Goal: Task Accomplishment & Management: Complete application form

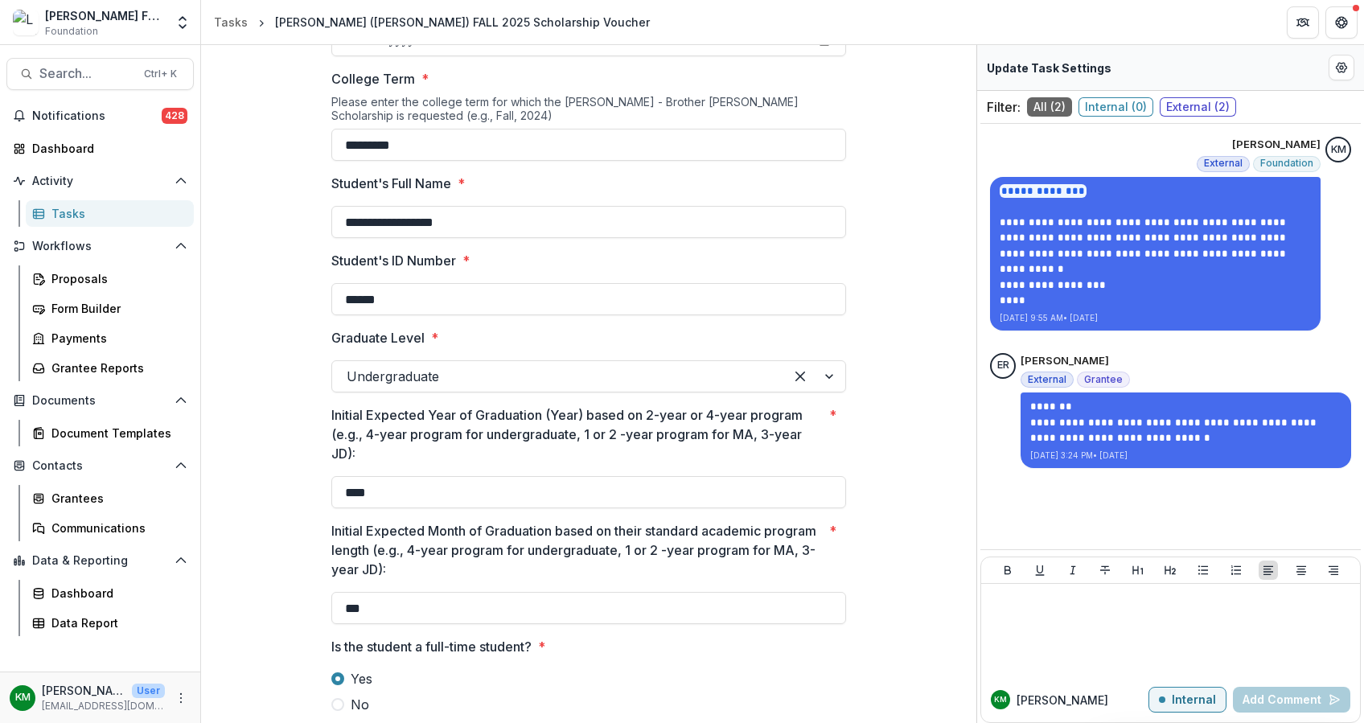
scroll to position [969, 0]
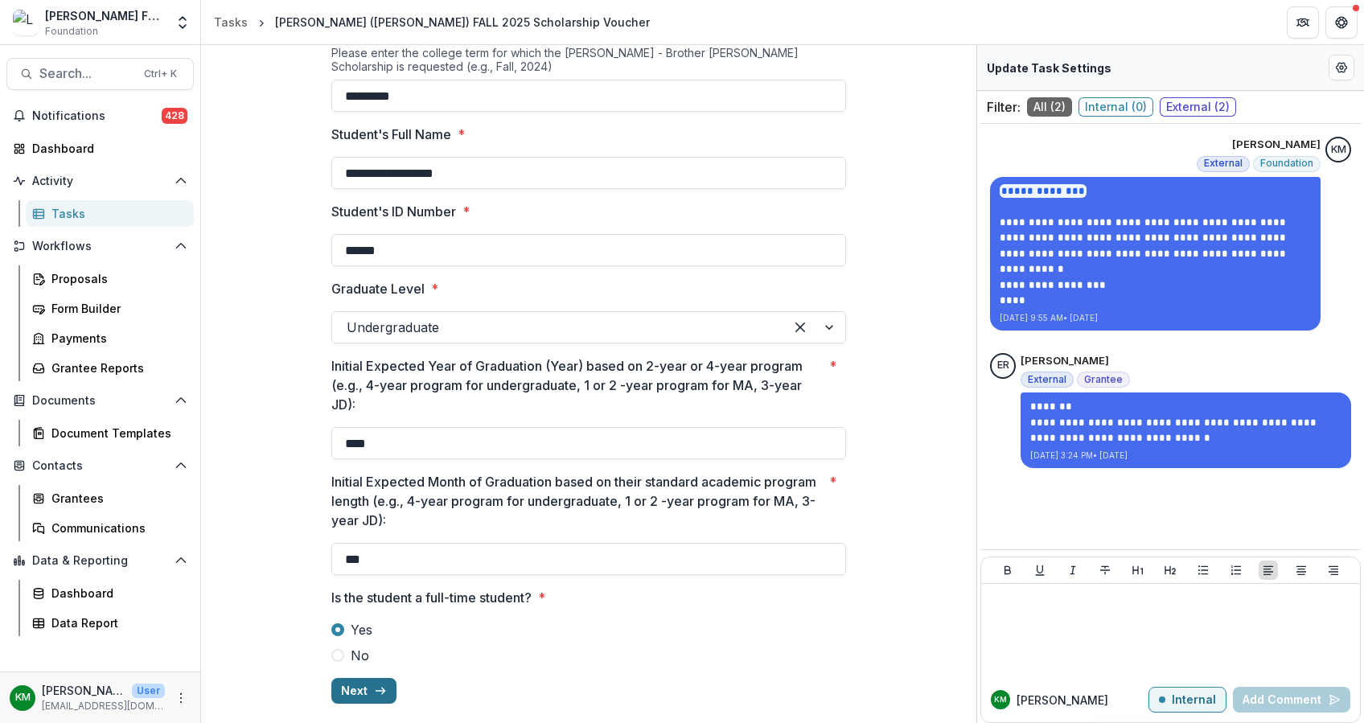
click at [365, 686] on button "Next" at bounding box center [363, 691] width 65 height 26
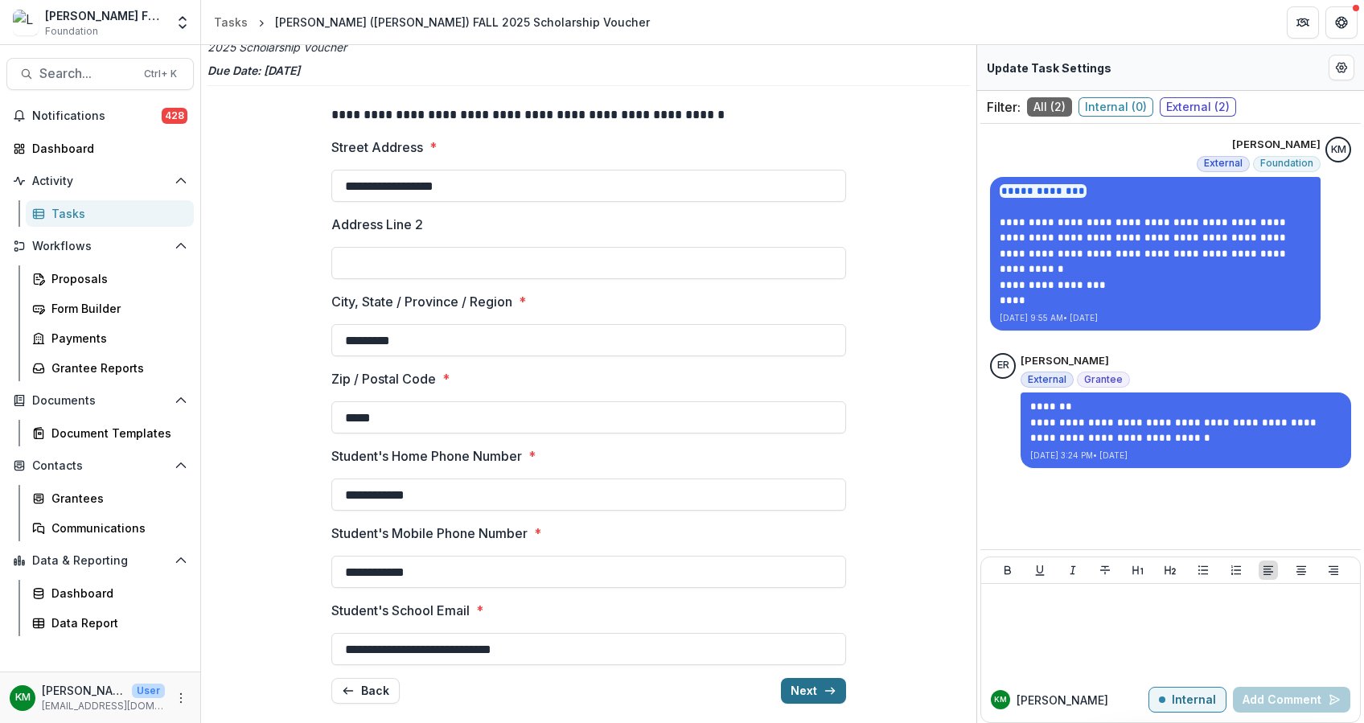
click at [805, 692] on button "Next" at bounding box center [813, 691] width 65 height 26
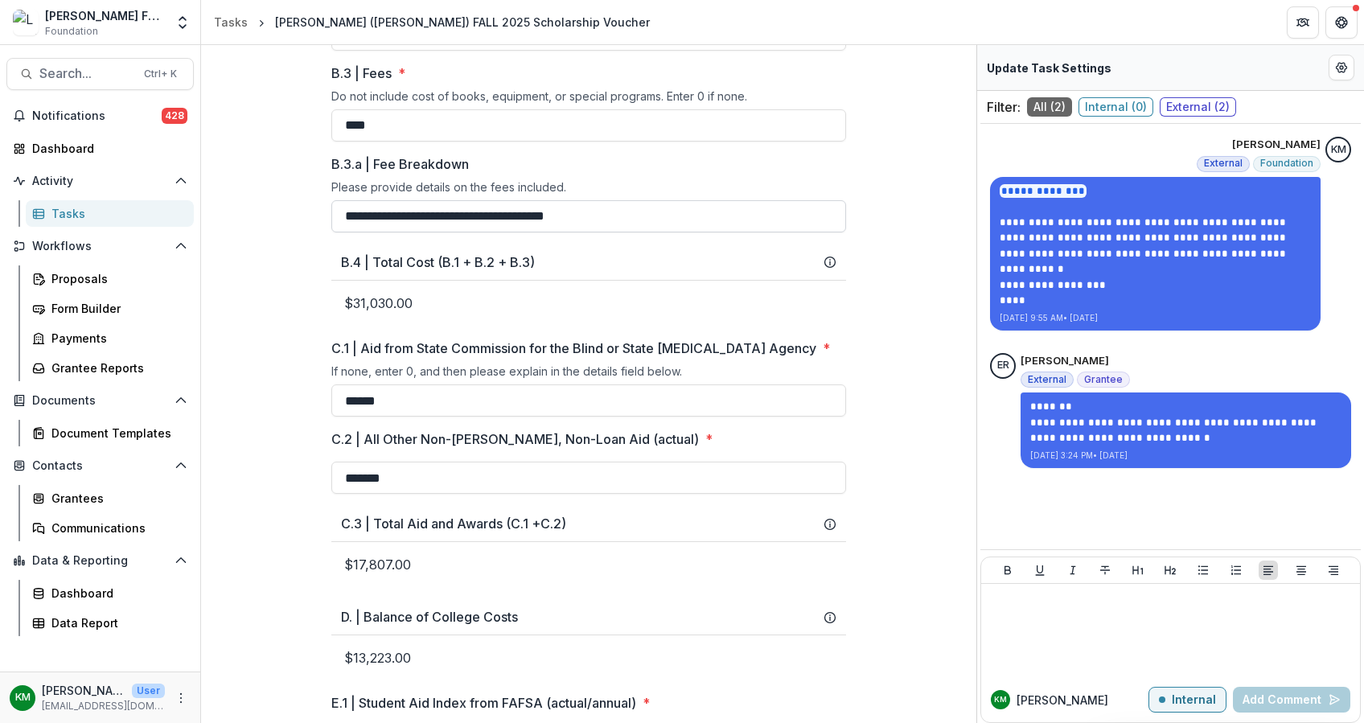
scroll to position [607, 0]
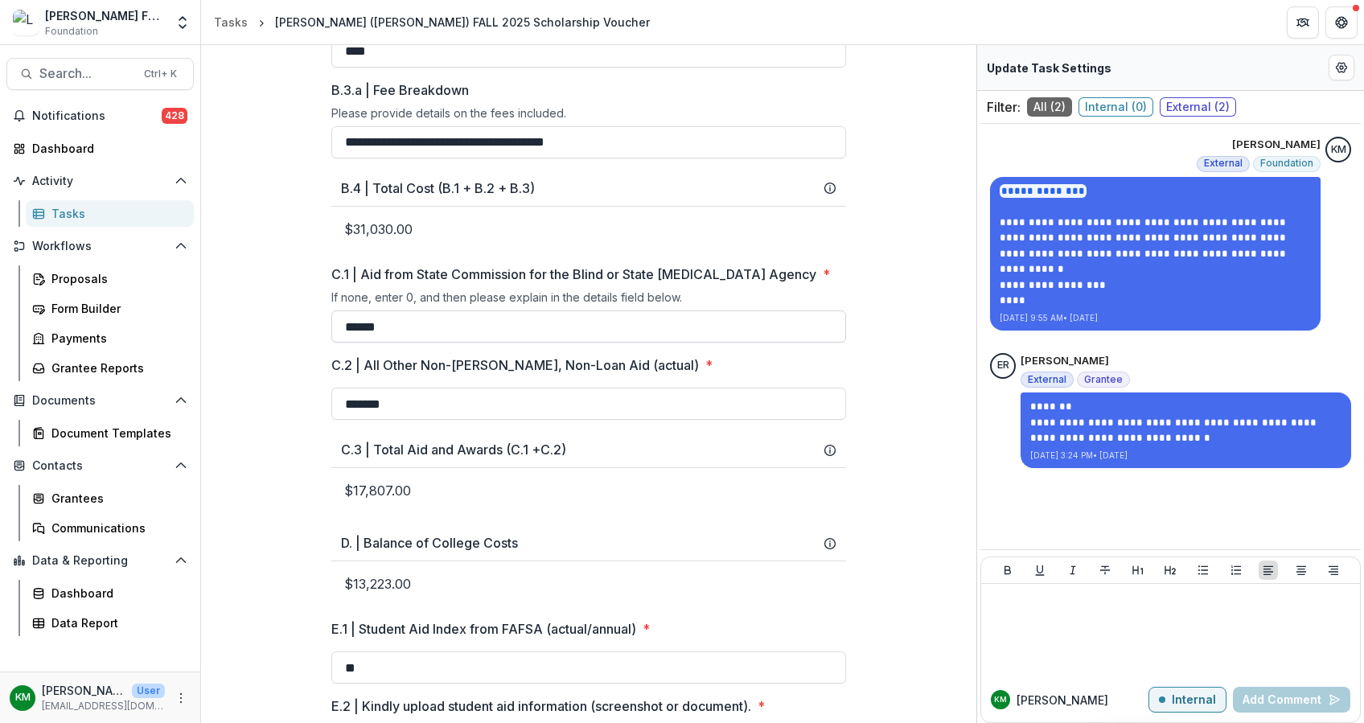
click at [399, 338] on input "******" at bounding box center [588, 327] width 515 height 32
click at [405, 420] on input "*******" at bounding box center [588, 404] width 515 height 32
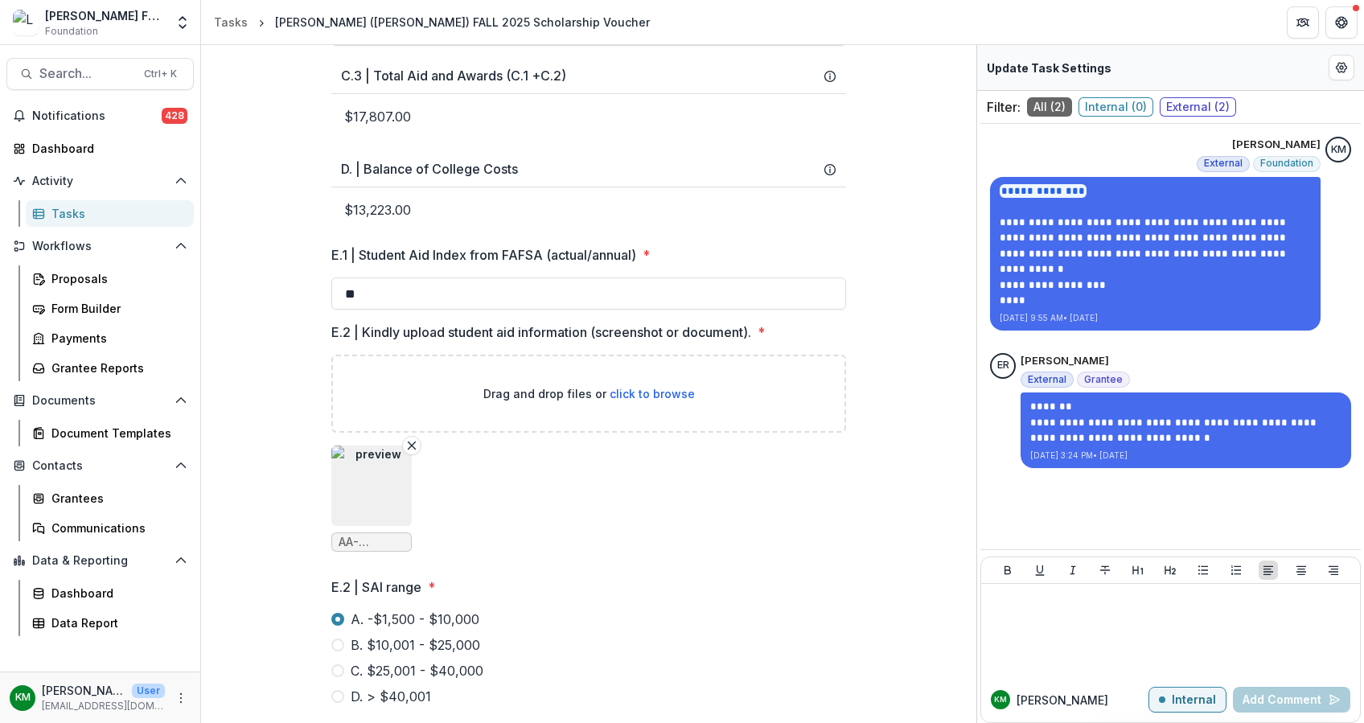
scroll to position [1036, 0]
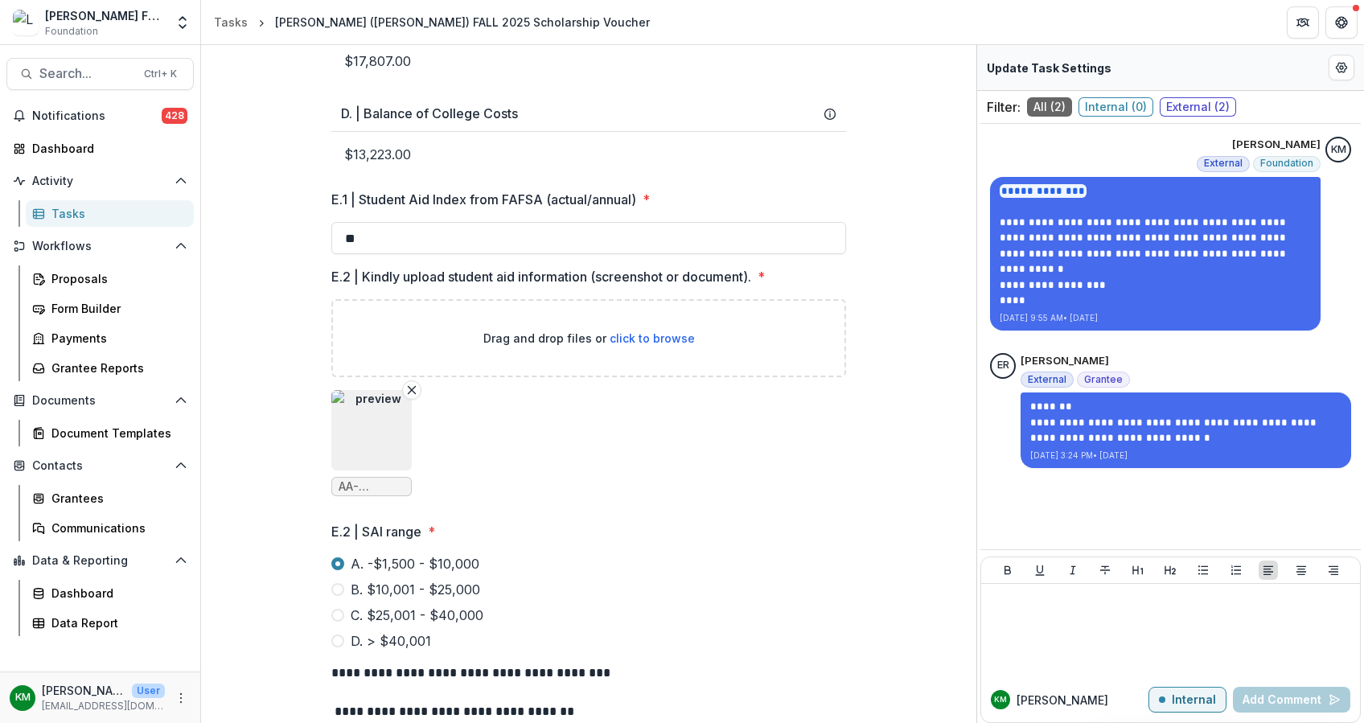
click at [359, 446] on img "button" at bounding box center [371, 430] width 80 height 80
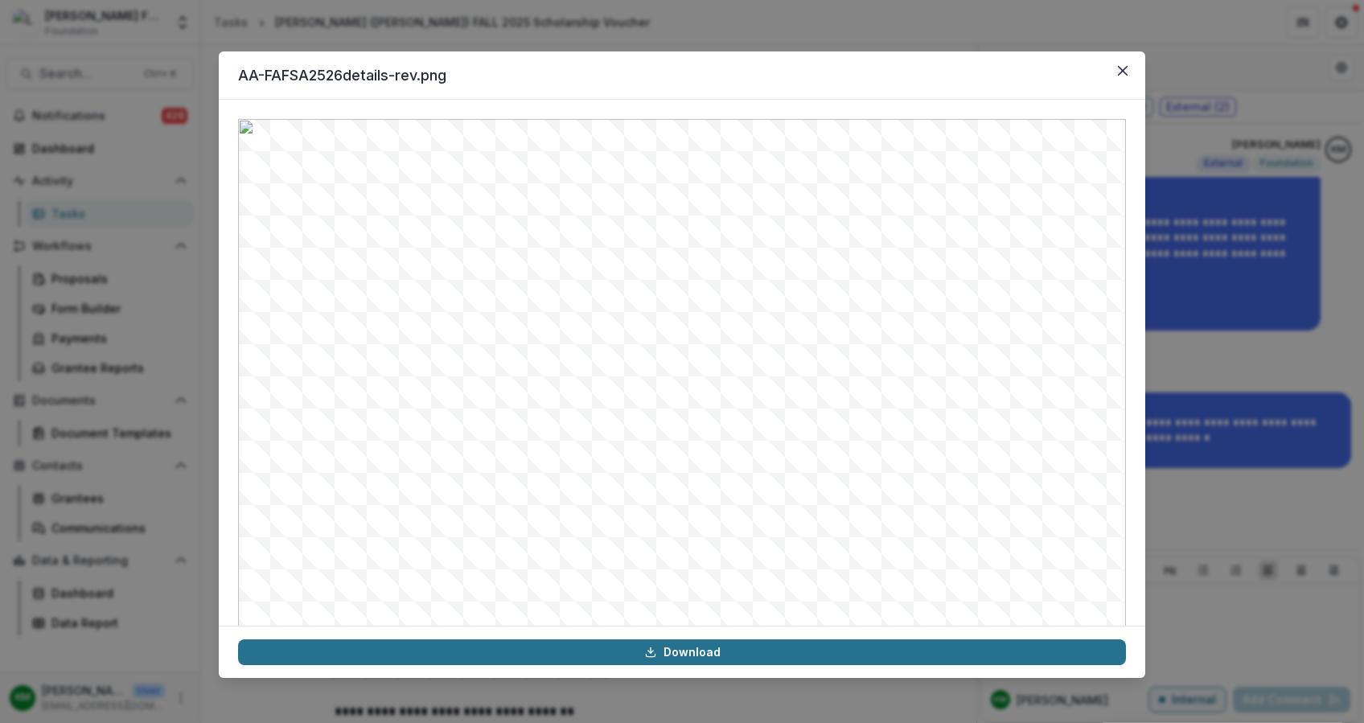
click at [681, 650] on link "Download" at bounding box center [682, 653] width 888 height 26
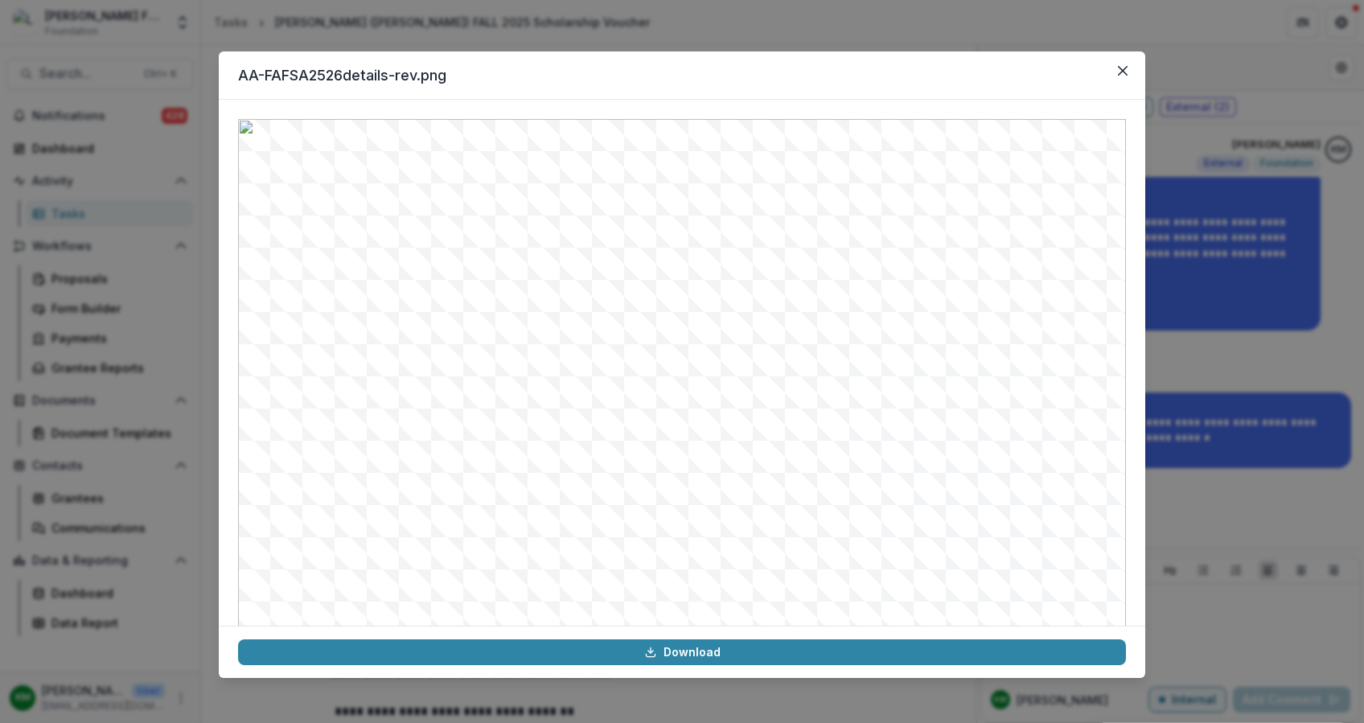
click at [780, 39] on div "AA-FAFSA2526details-rev.png Download" at bounding box center [682, 361] width 1364 height 723
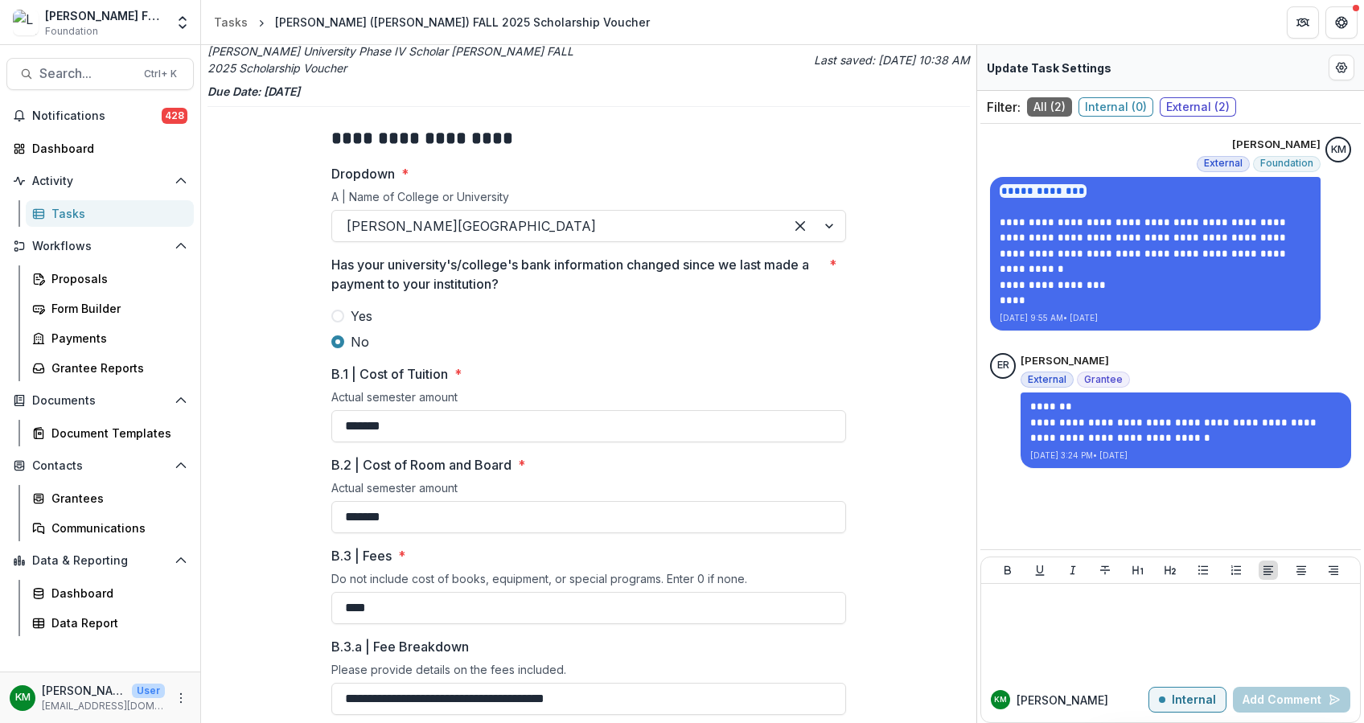
scroll to position [0, 0]
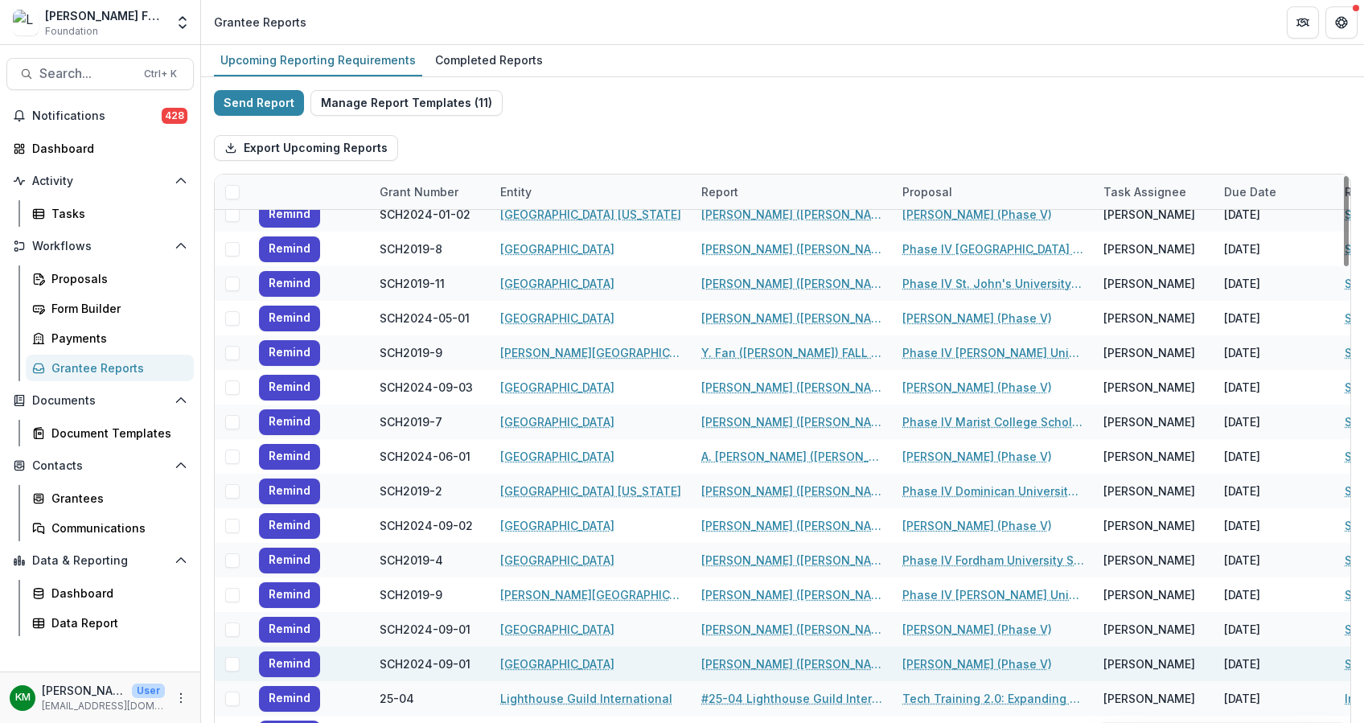
scroll to position [858, 0]
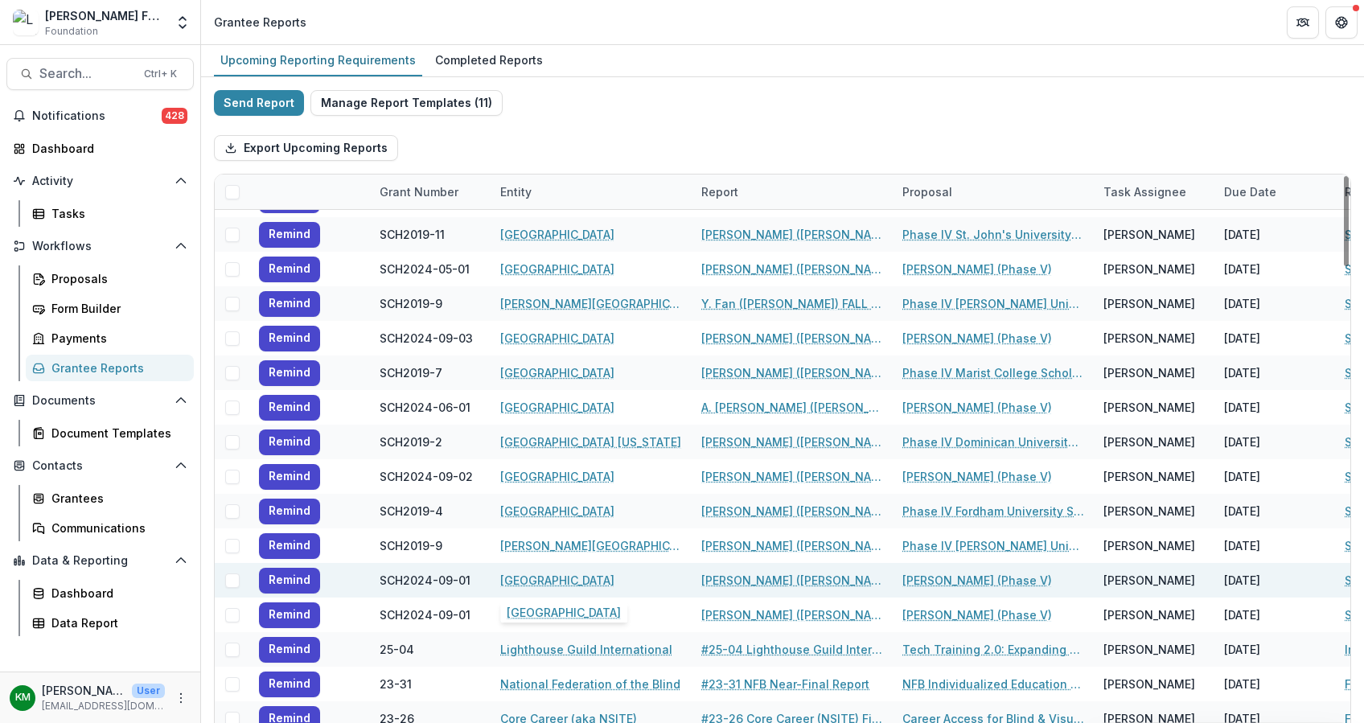
click at [541, 579] on link "[GEOGRAPHIC_DATA]" at bounding box center [557, 580] width 114 height 17
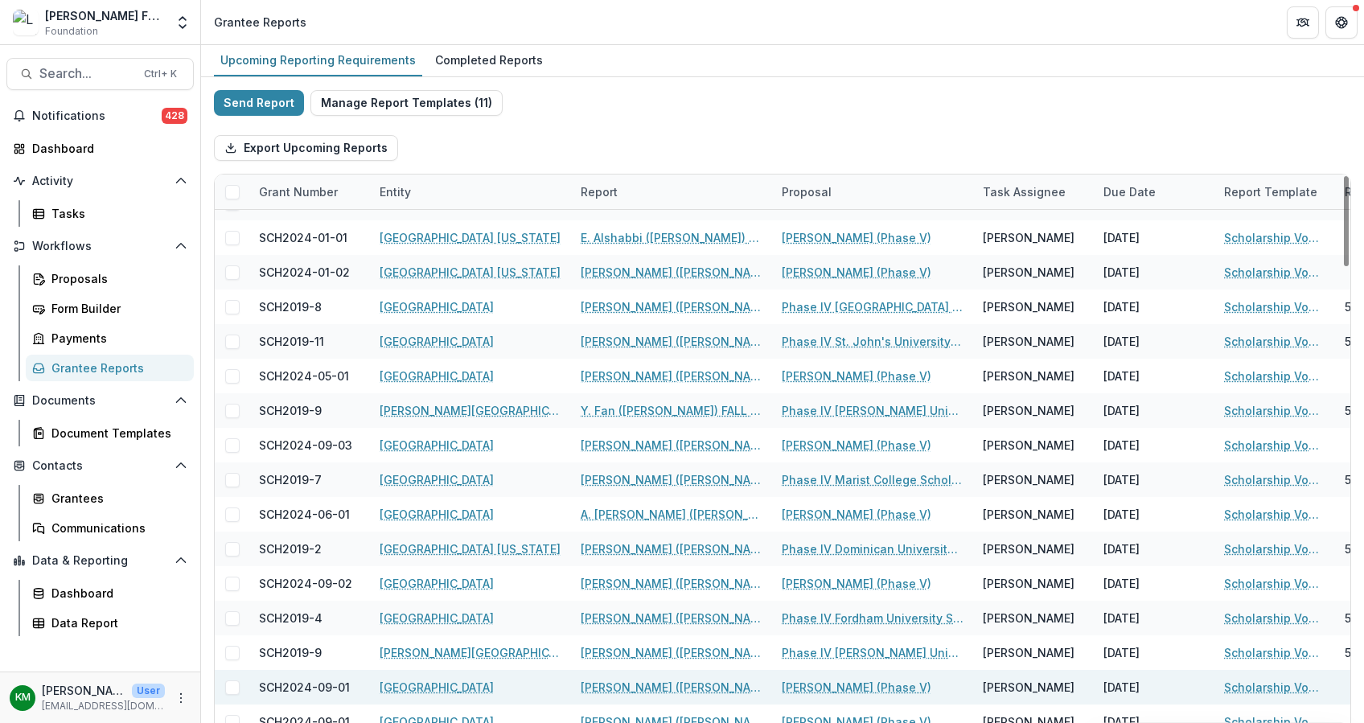
scroll to position [858, 0]
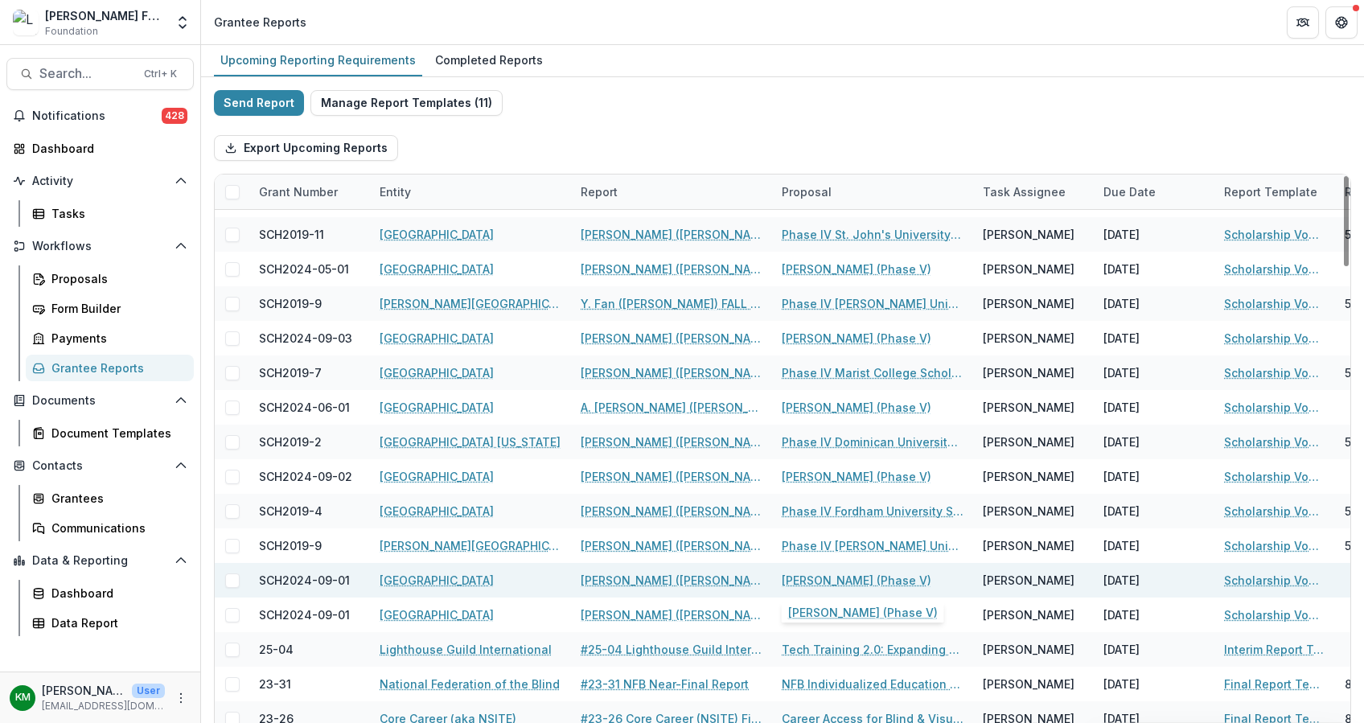
click at [821, 575] on link "[PERSON_NAME] (Phase V)" at bounding box center [857, 580] width 150 height 17
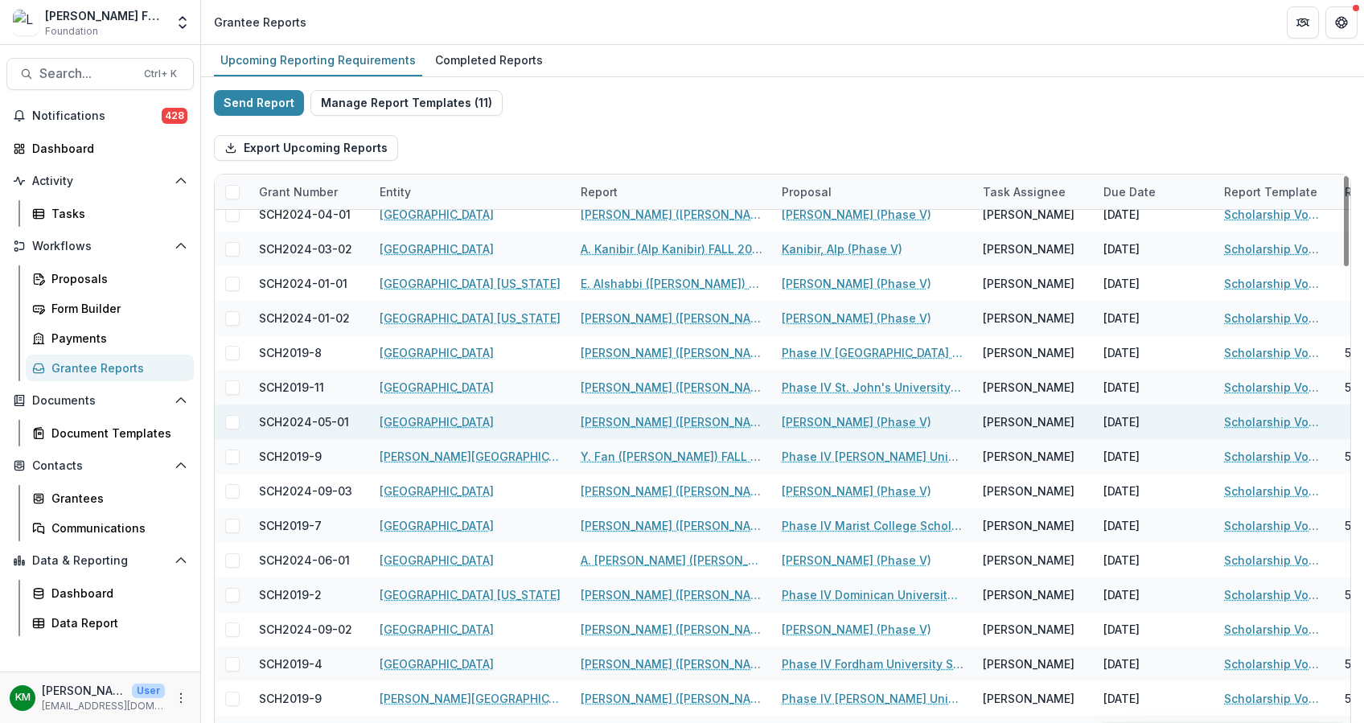
scroll to position [858, 0]
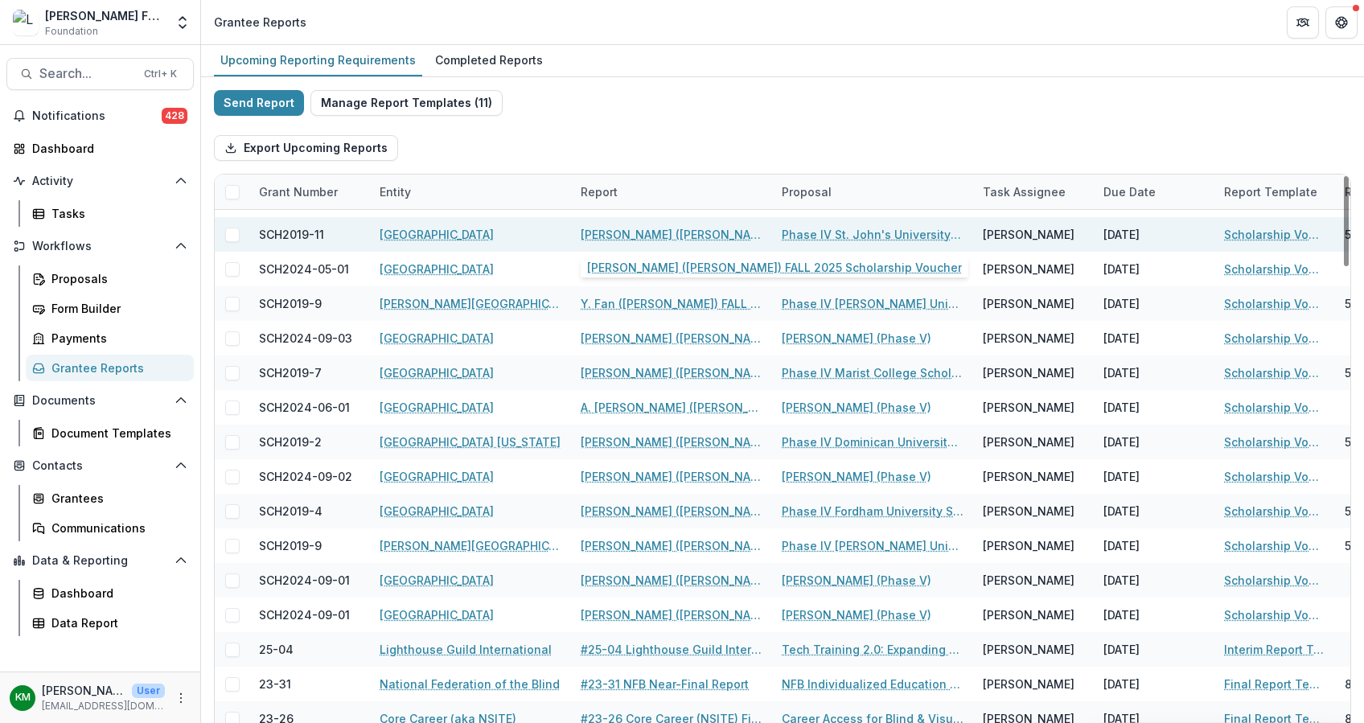
click at [706, 228] on link "[PERSON_NAME] ([PERSON_NAME]) FALL 2025 Scholarship Voucher" at bounding box center [672, 234] width 182 height 17
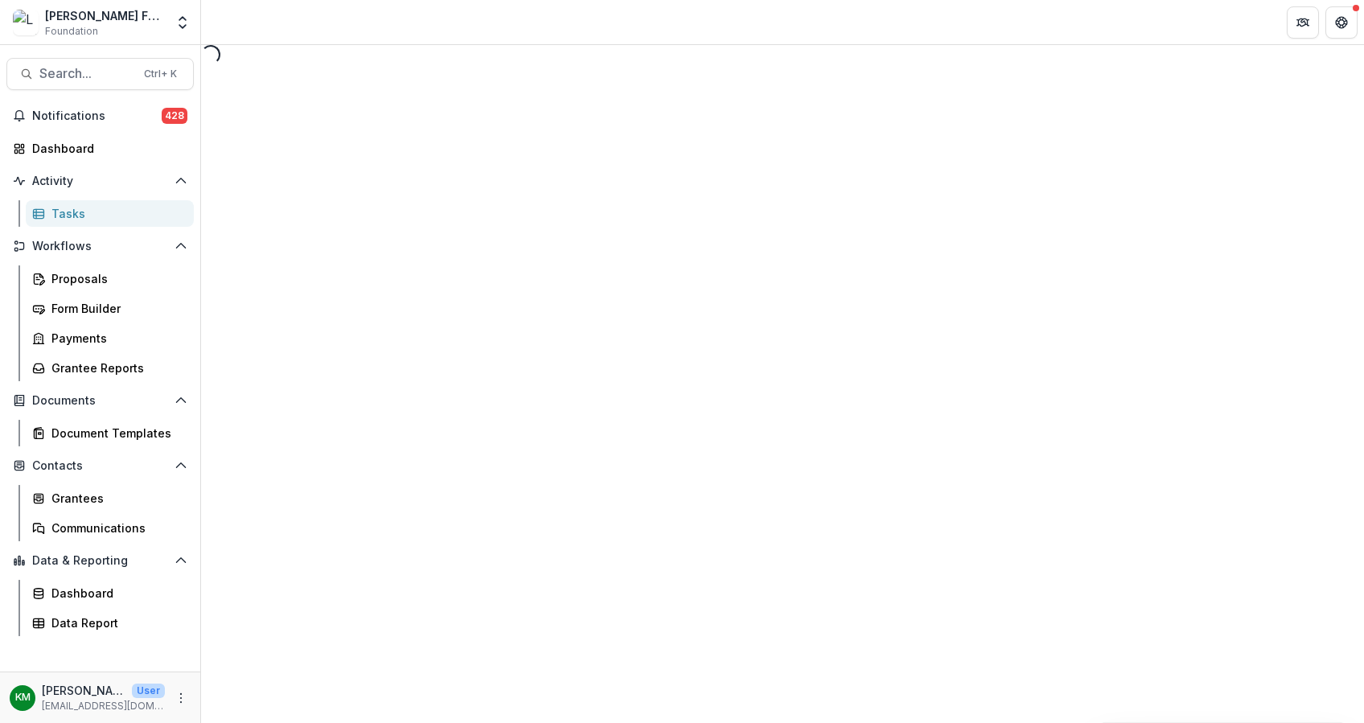
select select "********"
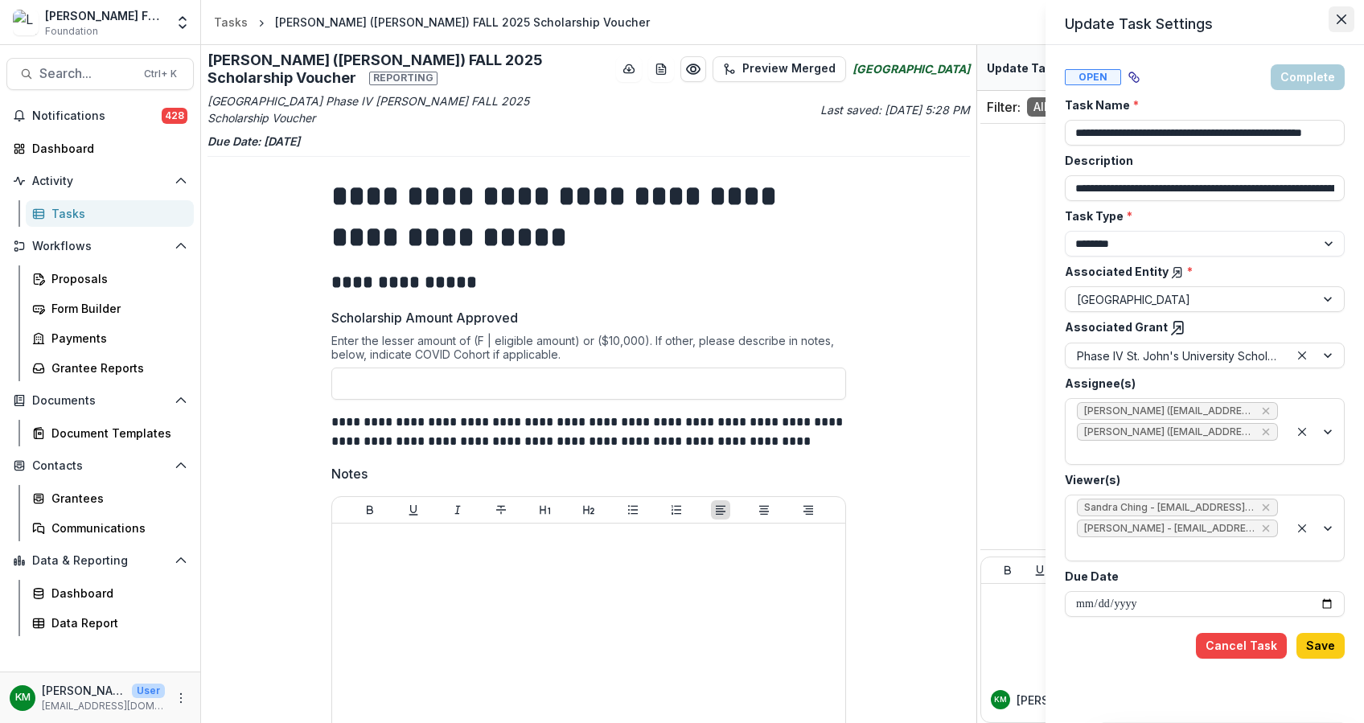
click at [1343, 17] on icon "Close" at bounding box center [1342, 19] width 10 height 10
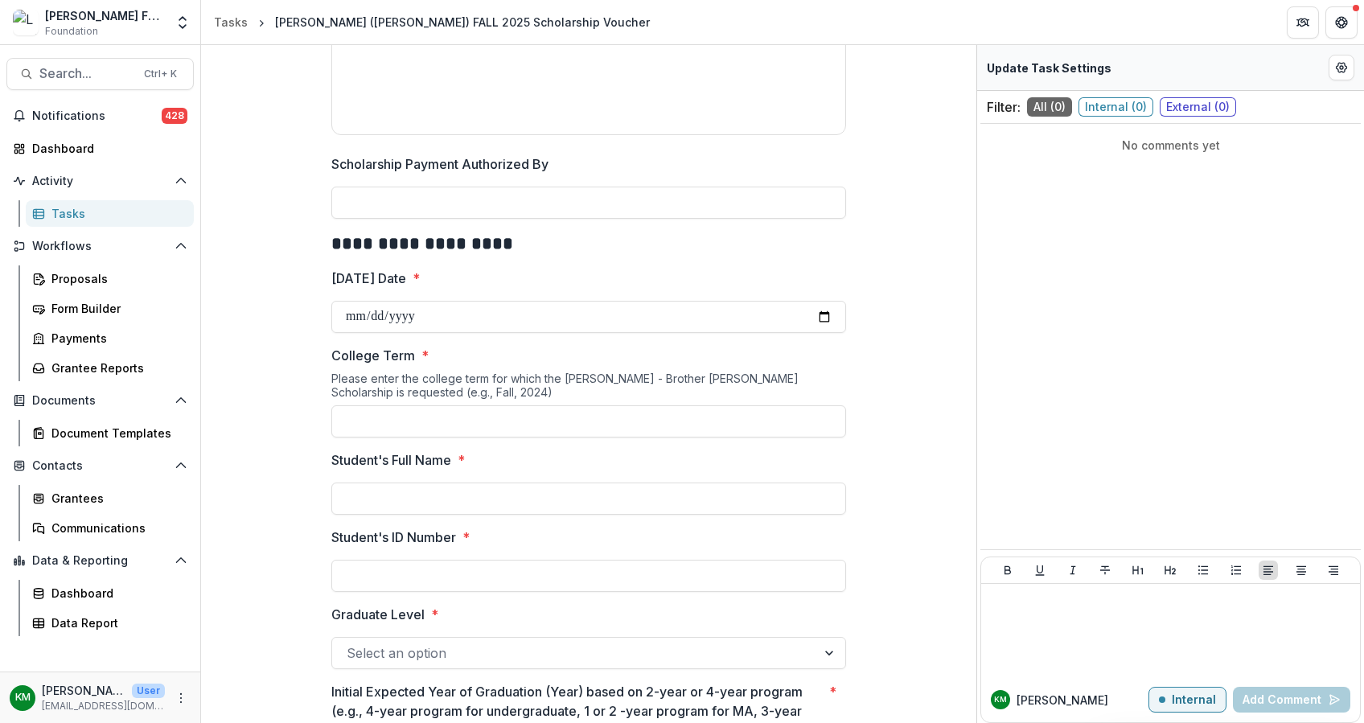
scroll to position [969, 0]
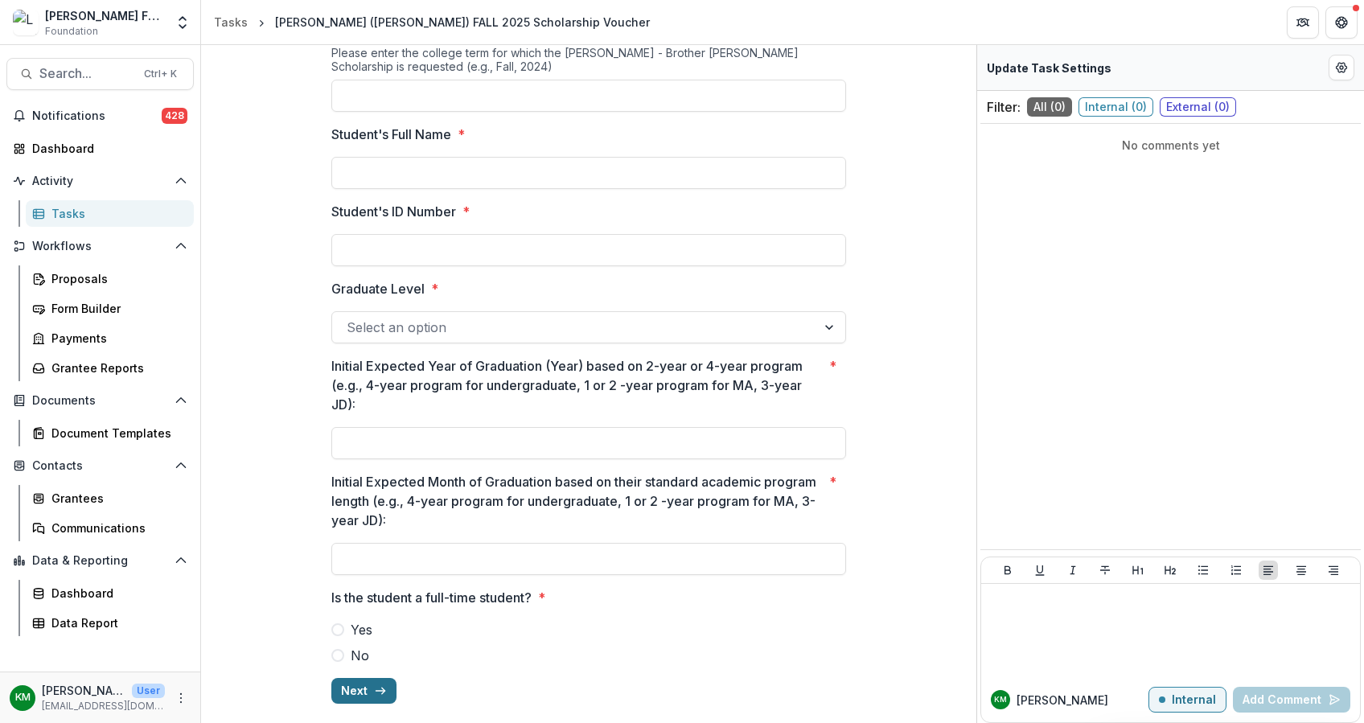
click at [344, 686] on button "Next" at bounding box center [363, 691] width 65 height 26
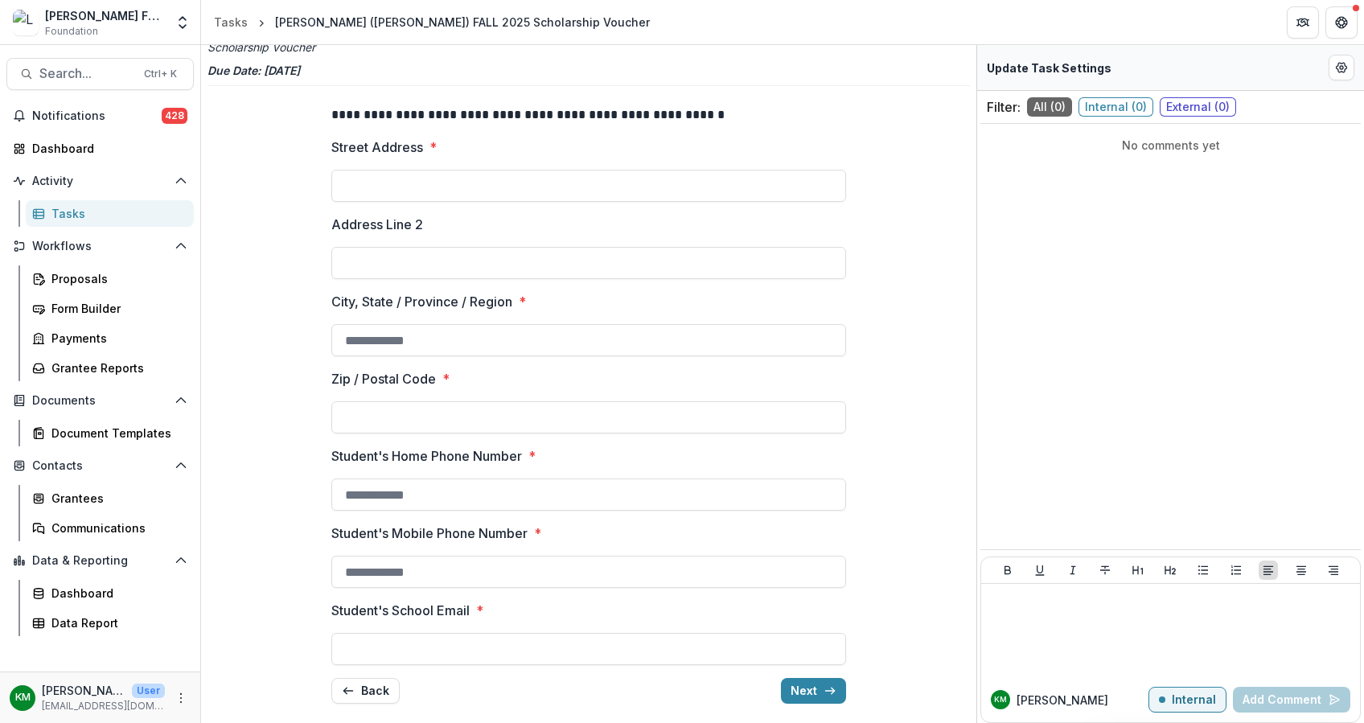
click at [849, 698] on div "**********" at bounding box center [589, 405] width 541 height 624
click at [818, 691] on button "Next" at bounding box center [813, 691] width 65 height 26
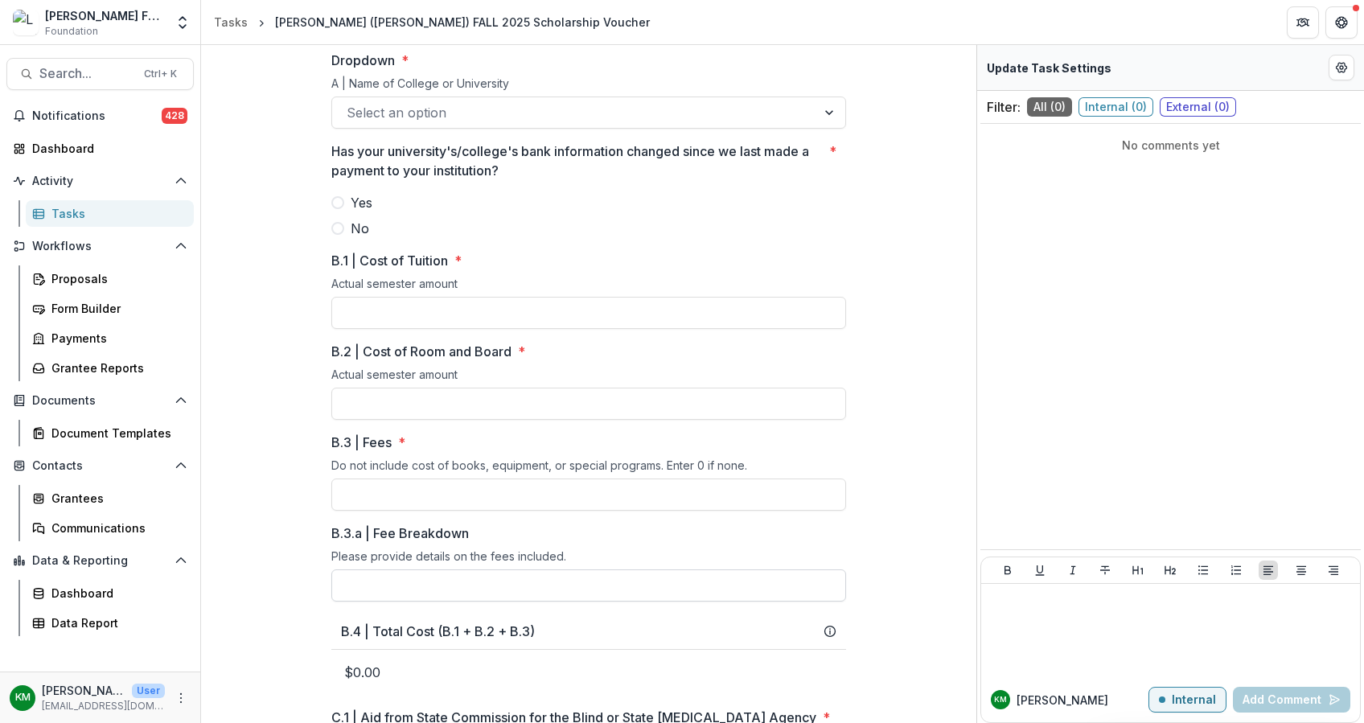
scroll to position [0, 0]
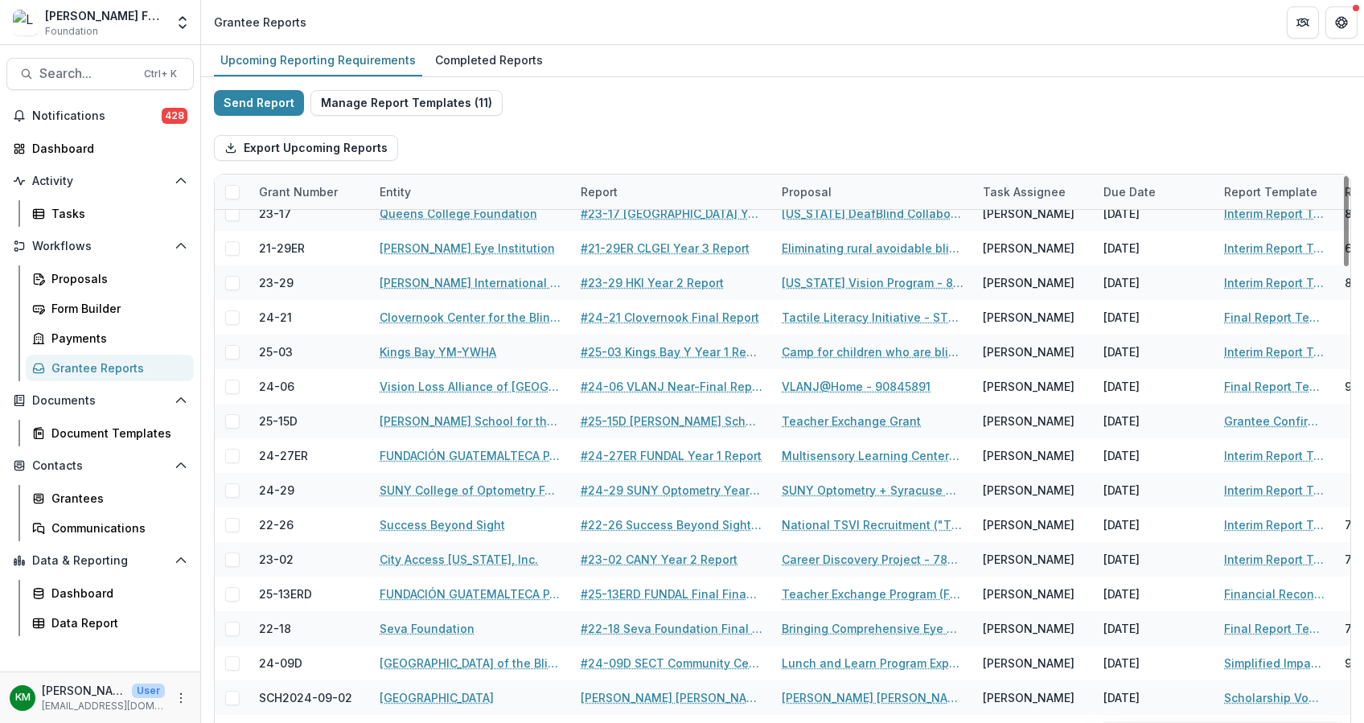
scroll to position [536, 0]
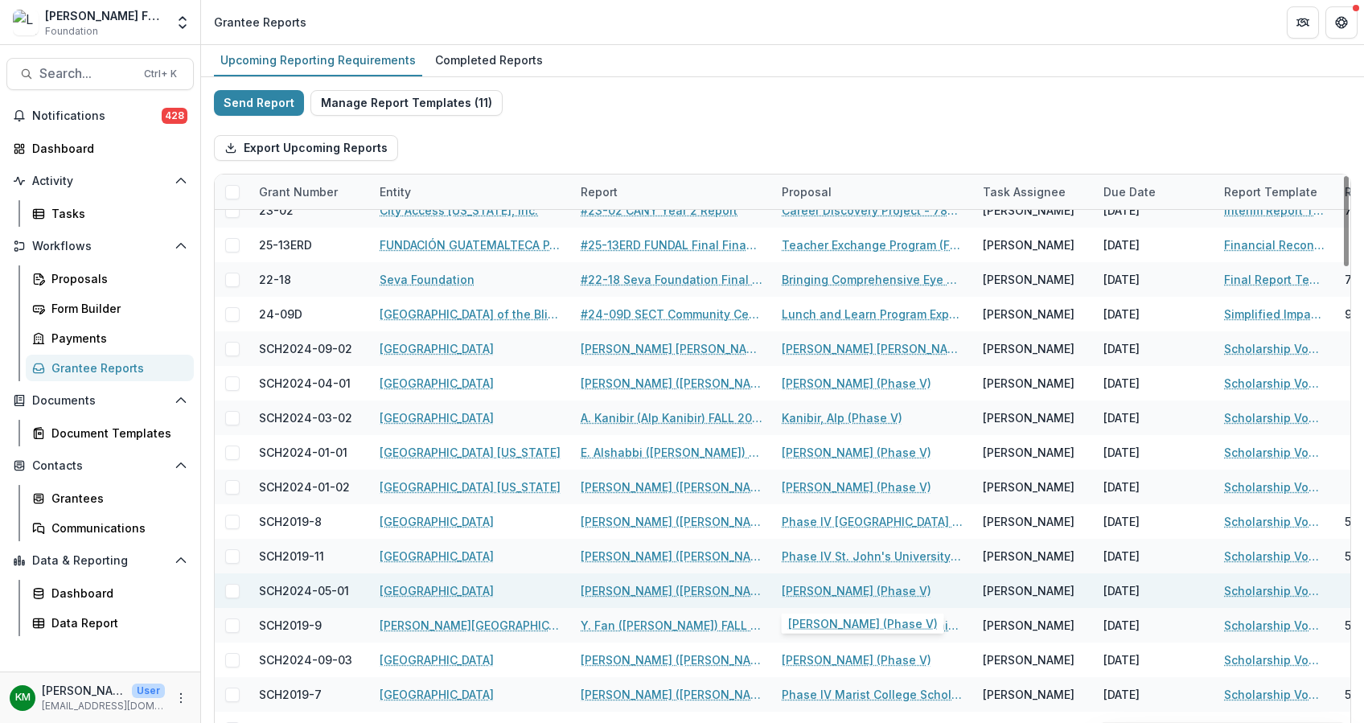
click at [830, 586] on link "[PERSON_NAME] (Phase V)" at bounding box center [857, 590] width 150 height 17
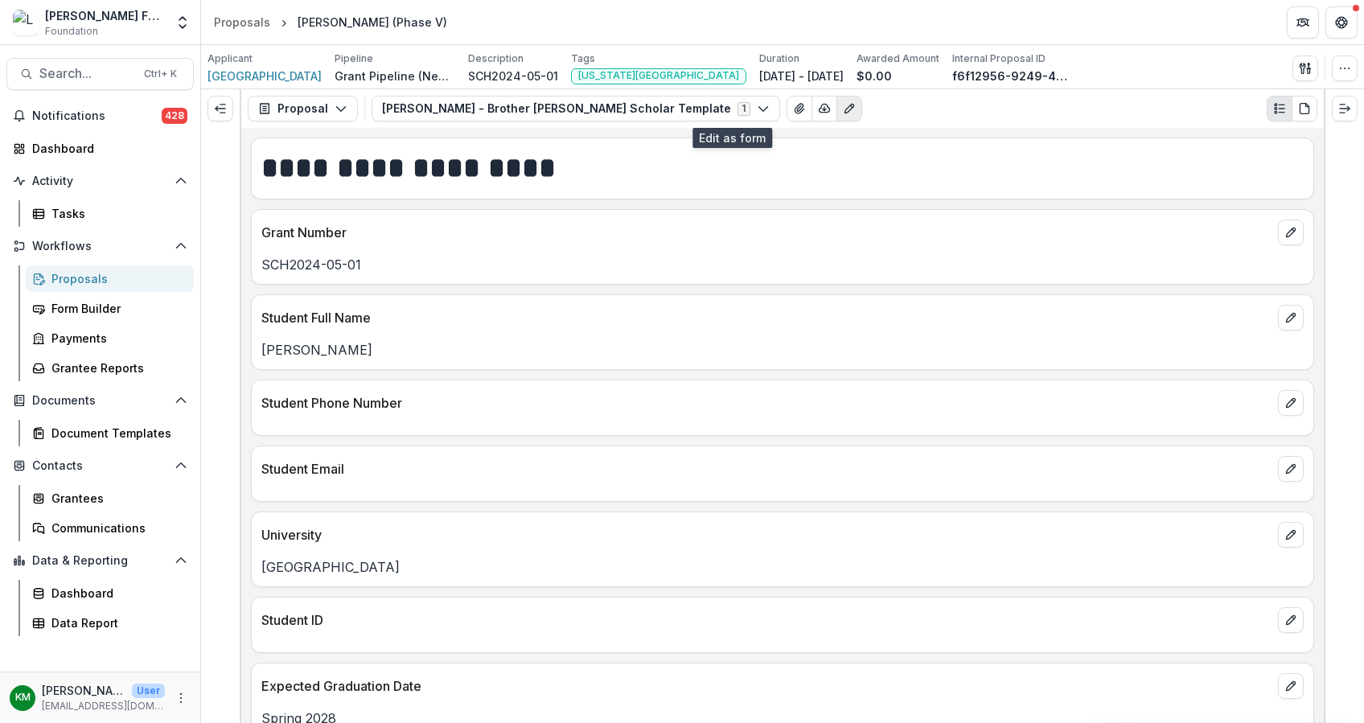
click at [843, 108] on icon "Edit as form" at bounding box center [849, 108] width 13 height 13
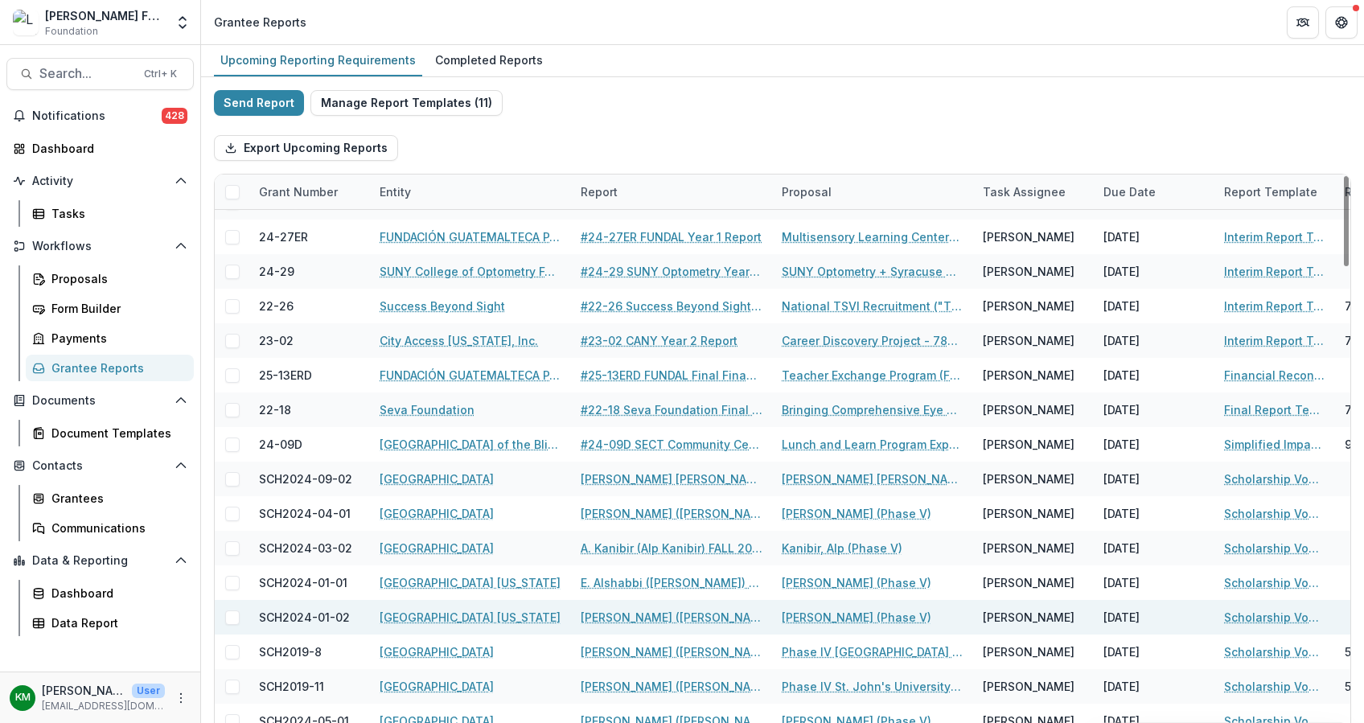
scroll to position [536, 0]
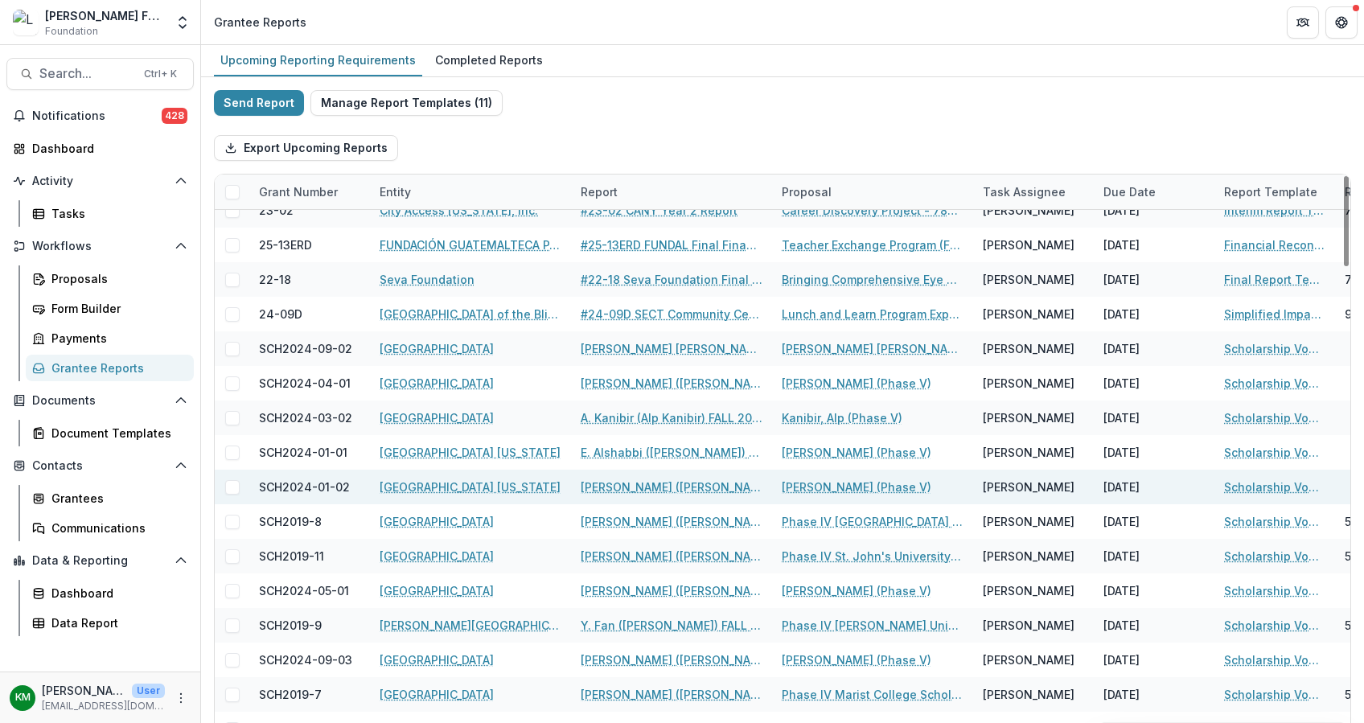
click at [829, 484] on link "[PERSON_NAME] (Phase V)" at bounding box center [857, 487] width 150 height 17
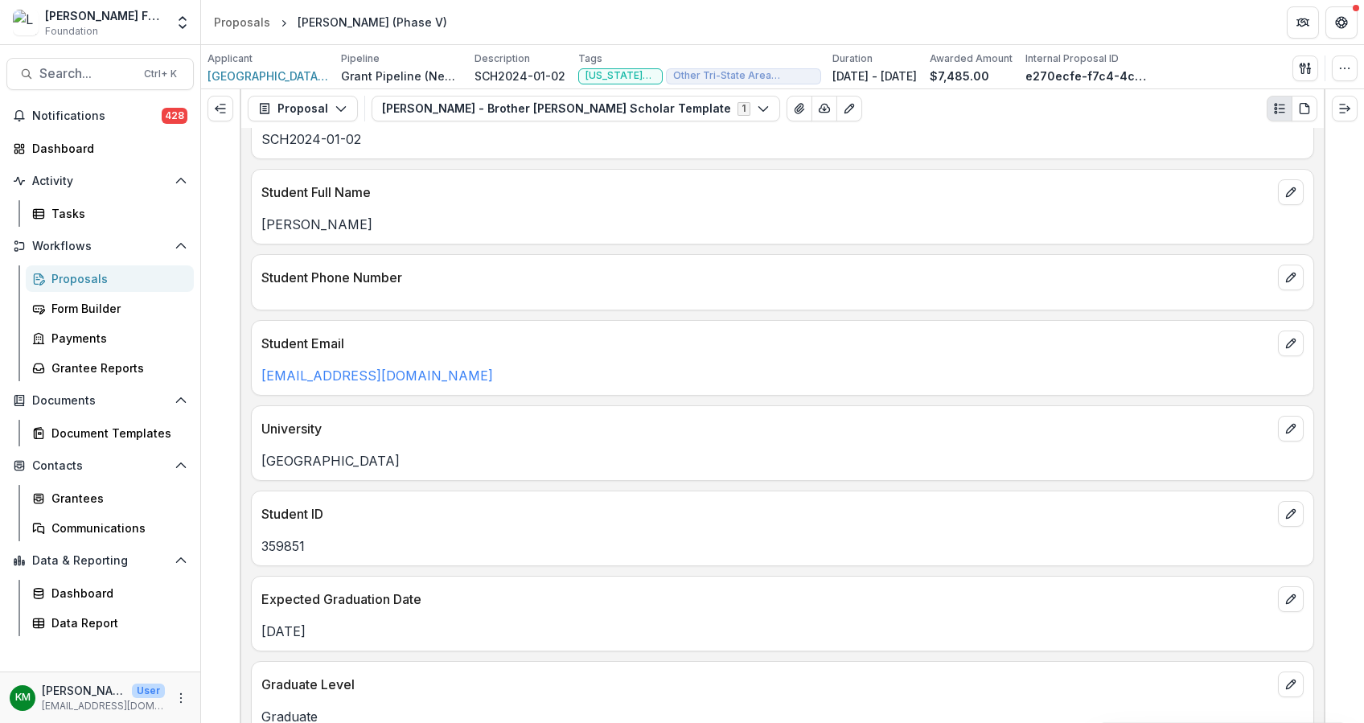
scroll to position [298, 0]
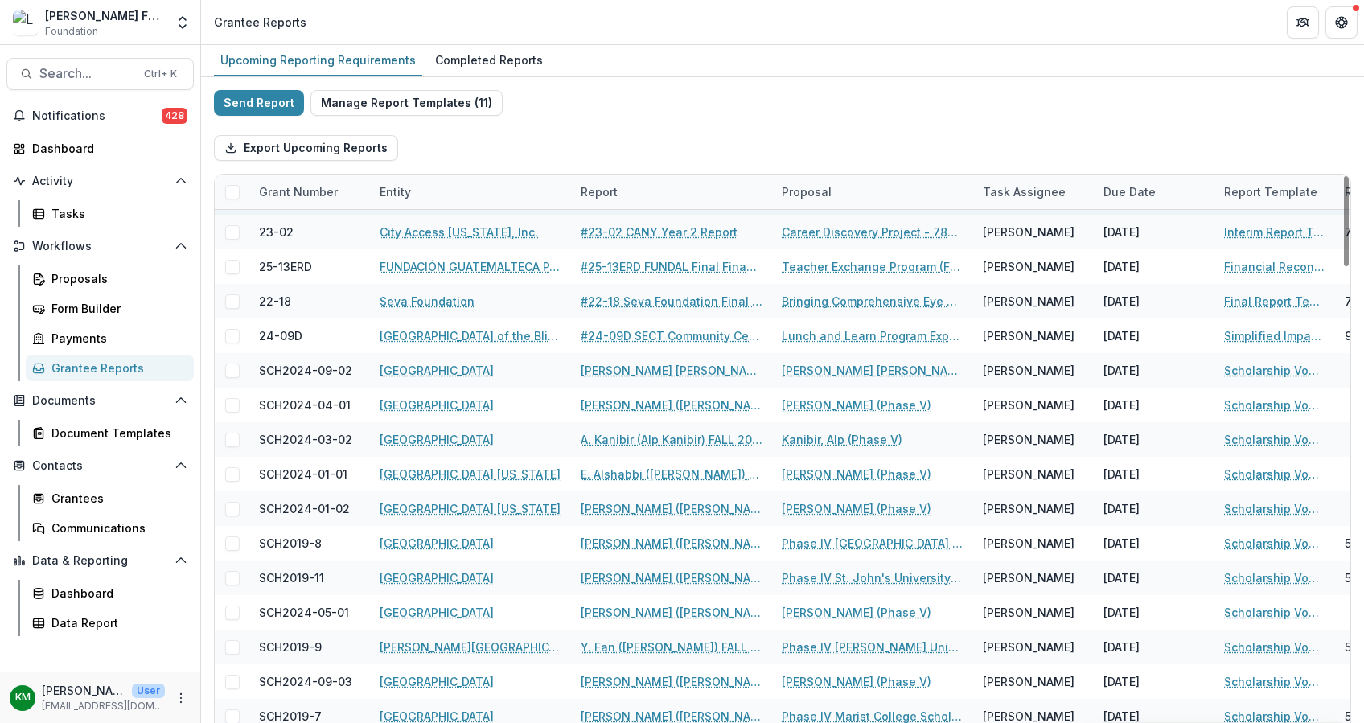
scroll to position [536, 0]
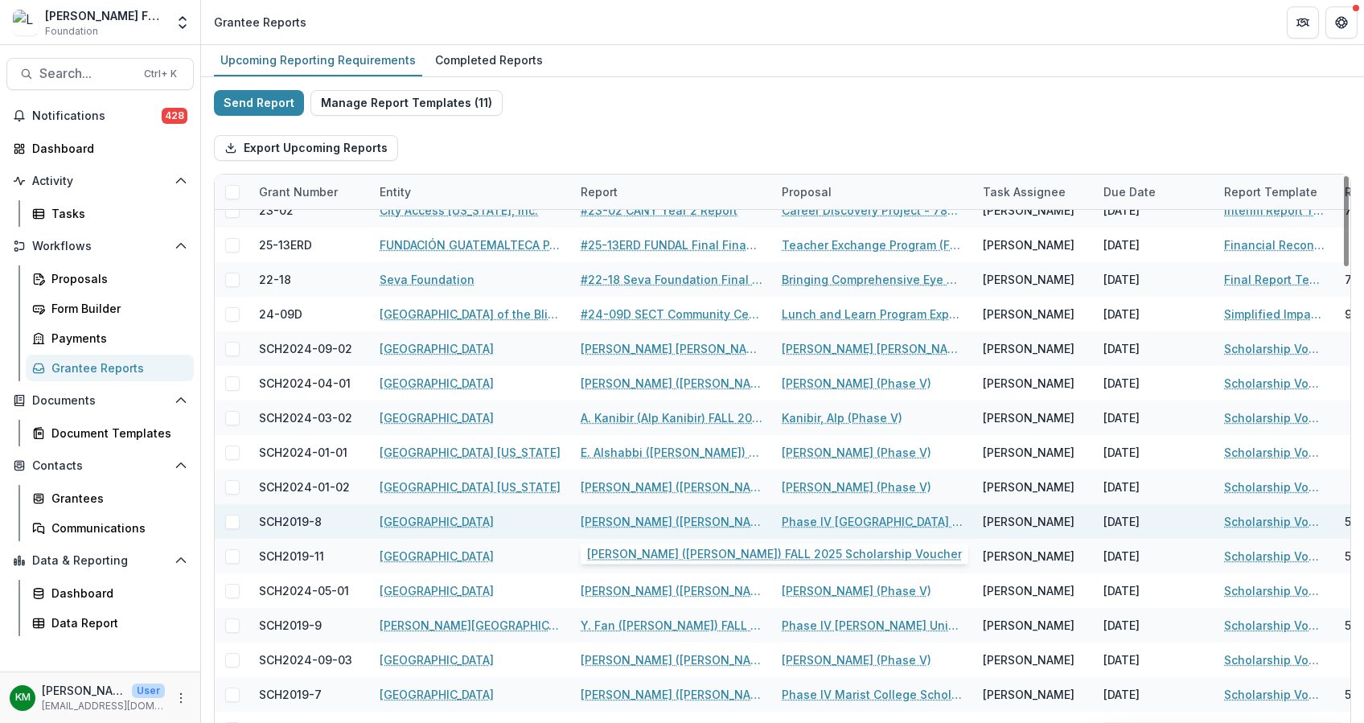
click at [647, 516] on link "[PERSON_NAME] ([PERSON_NAME]) FALL 2025 Scholarship Voucher" at bounding box center [672, 521] width 182 height 17
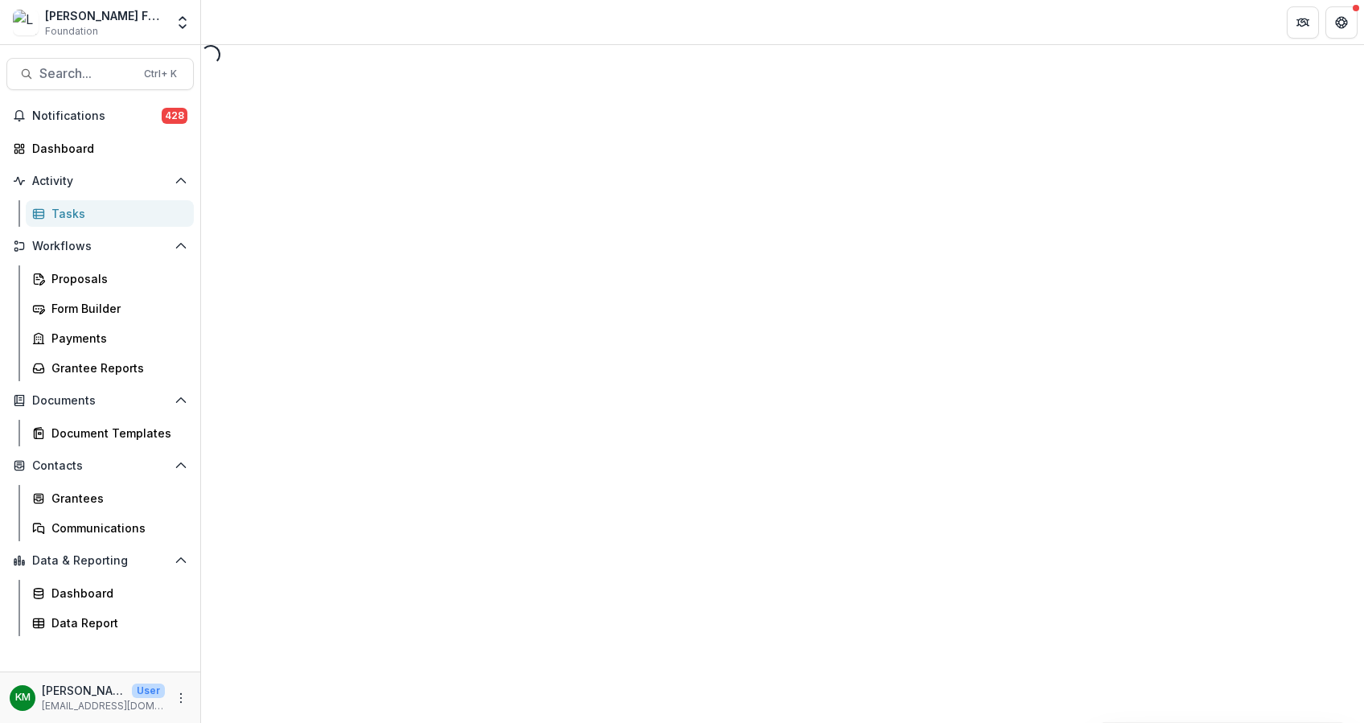
select select "********"
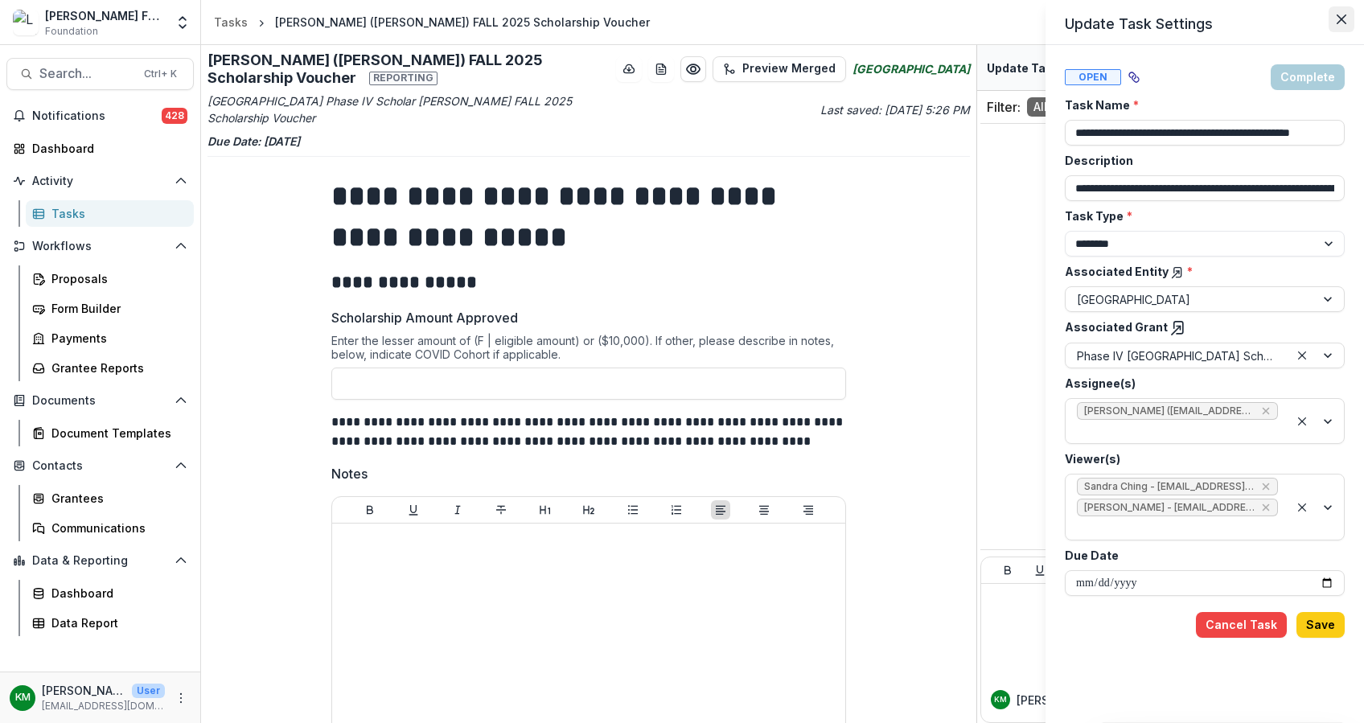
click at [1343, 19] on icon "Close" at bounding box center [1342, 19] width 10 height 10
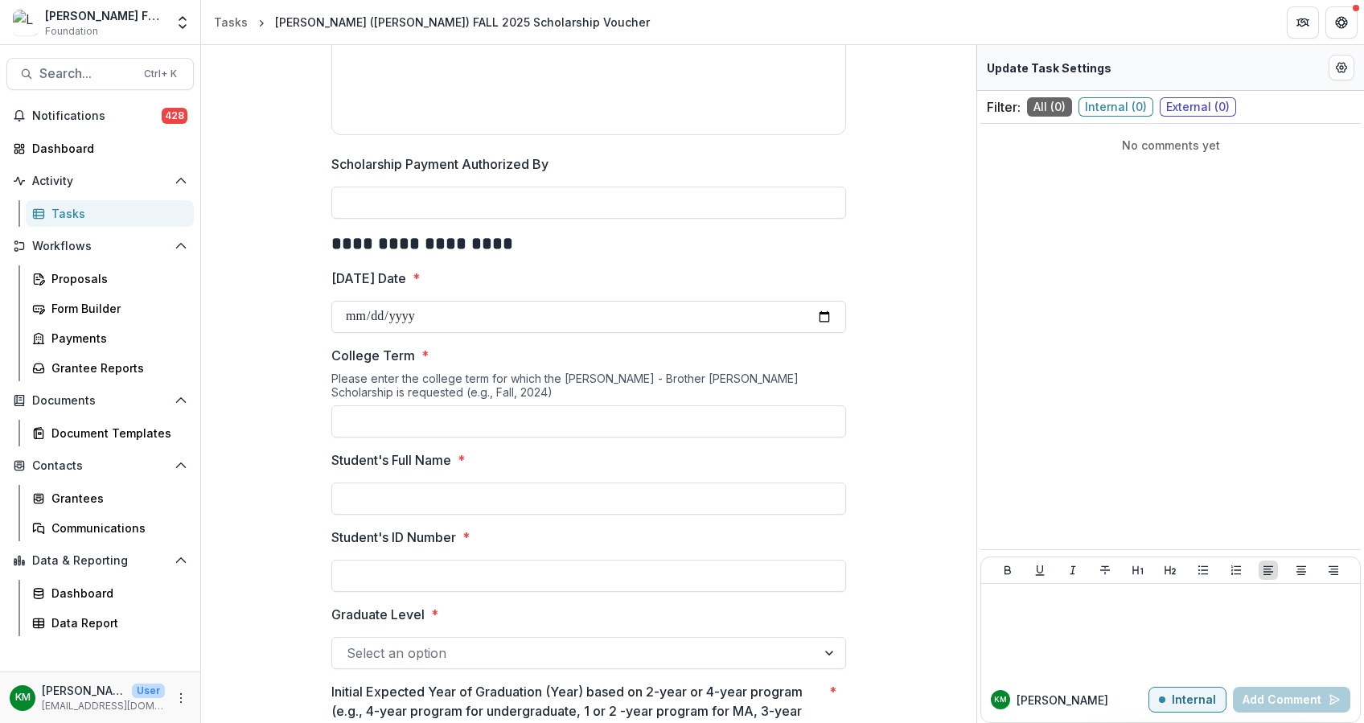
scroll to position [969, 0]
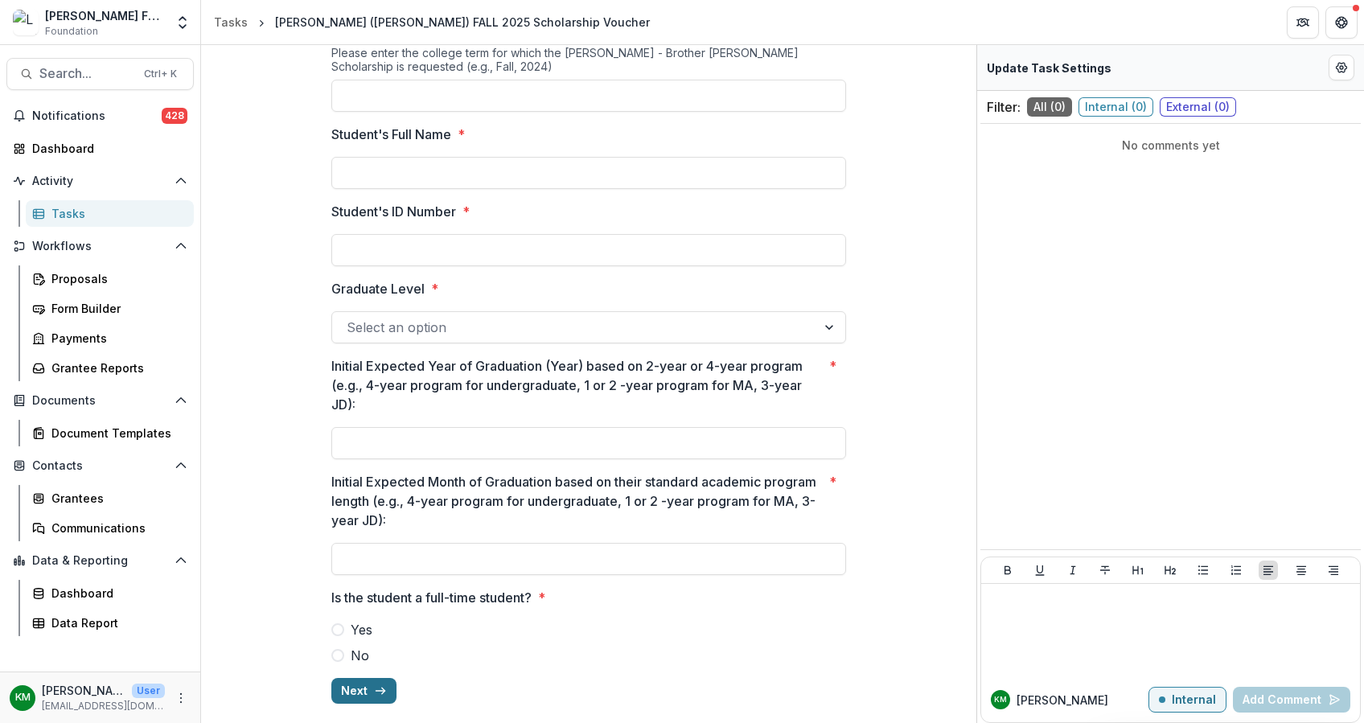
click at [370, 685] on button "Next" at bounding box center [363, 691] width 65 height 26
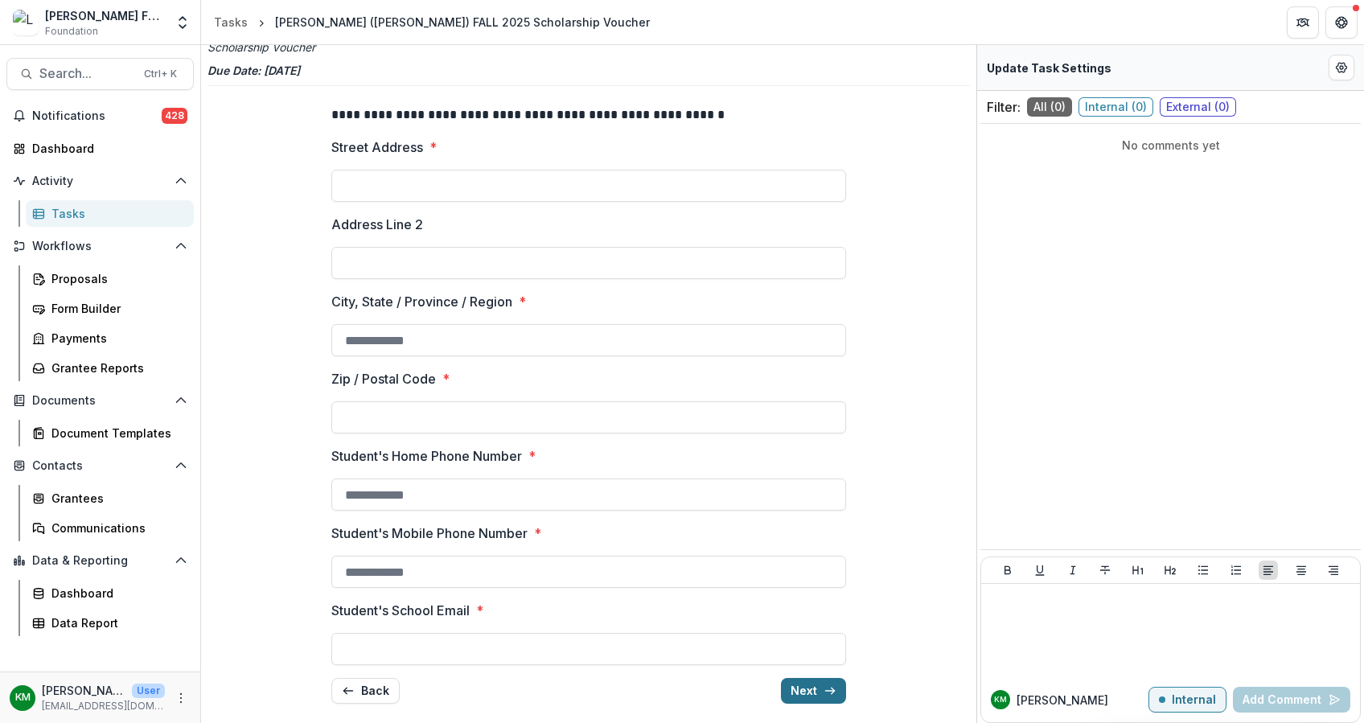
scroll to position [71, 0]
click at [811, 687] on button "Next" at bounding box center [813, 691] width 65 height 26
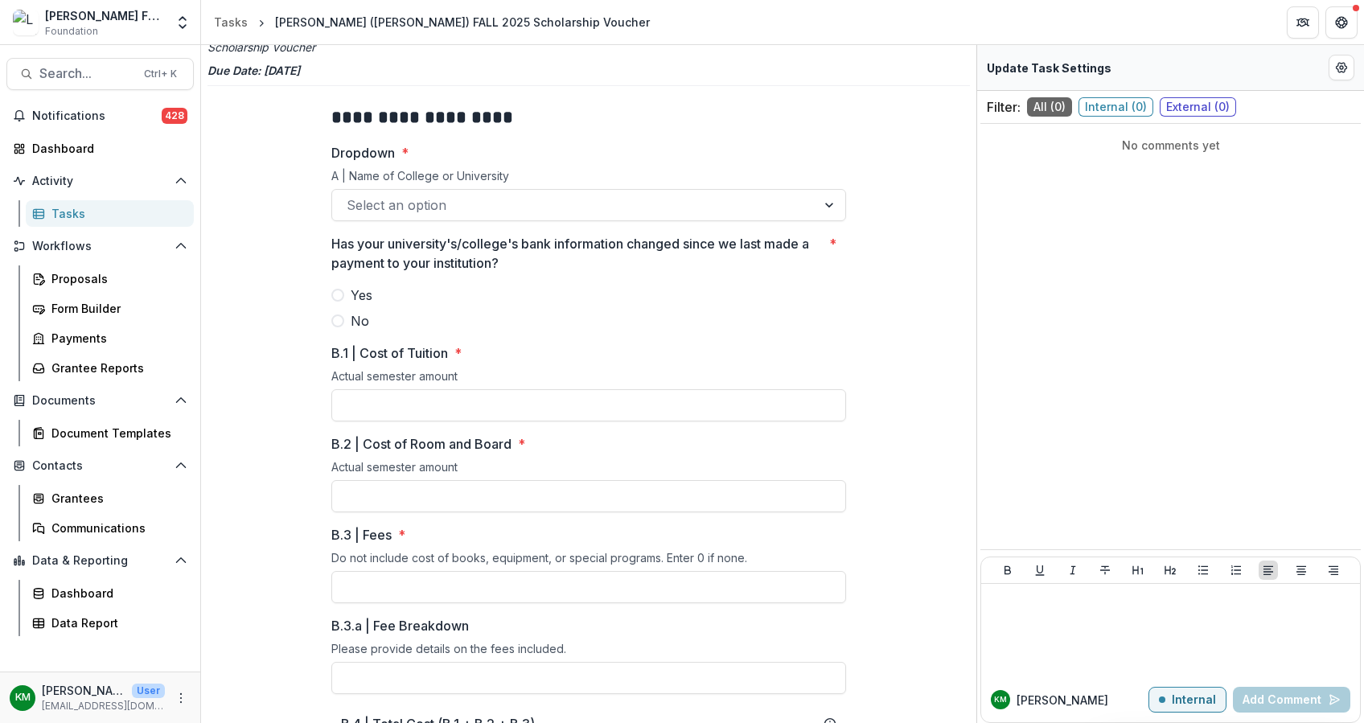
scroll to position [0, 0]
